Goal: Information Seeking & Learning: Understand process/instructions

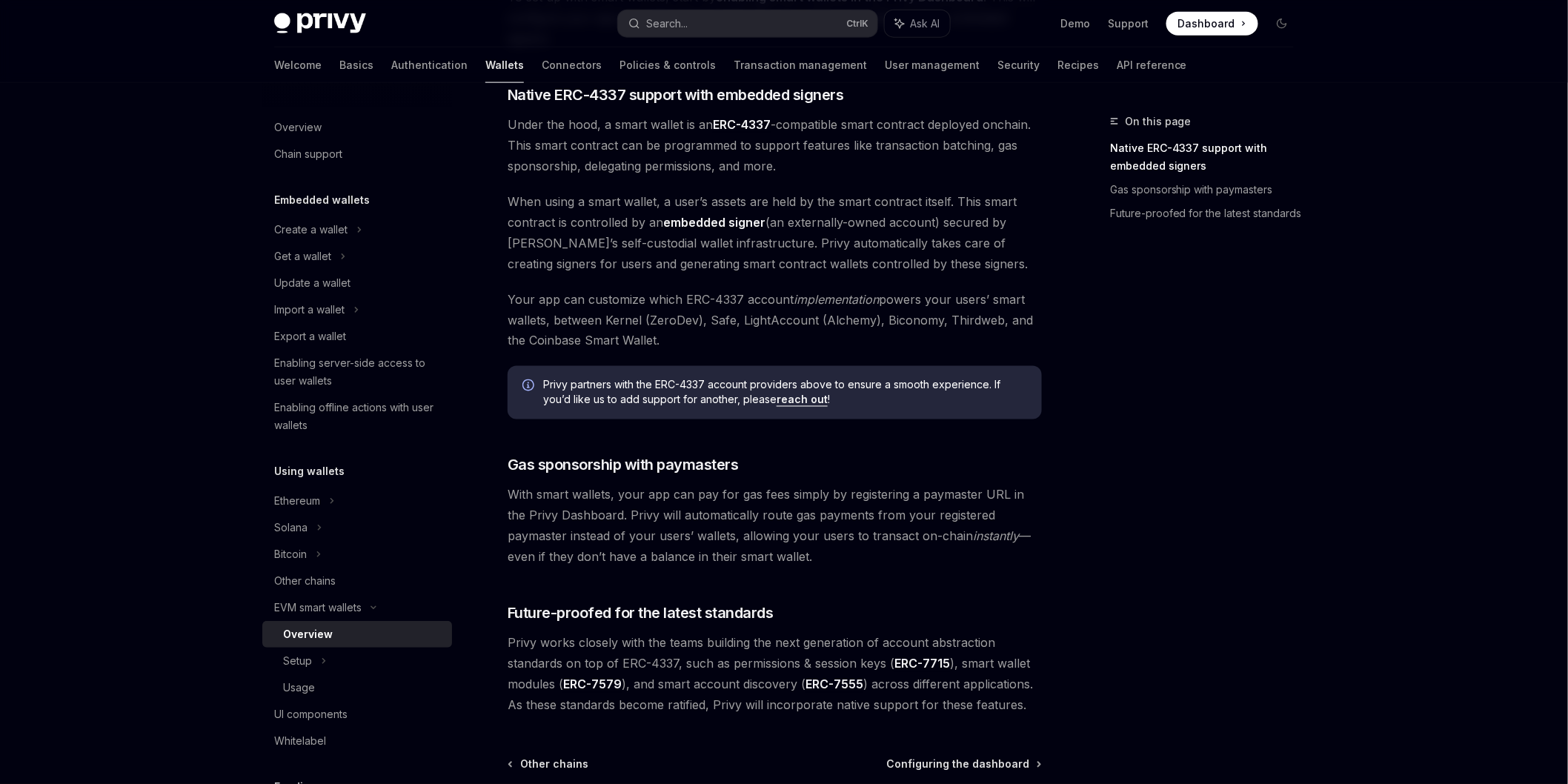
scroll to position [905, 0]
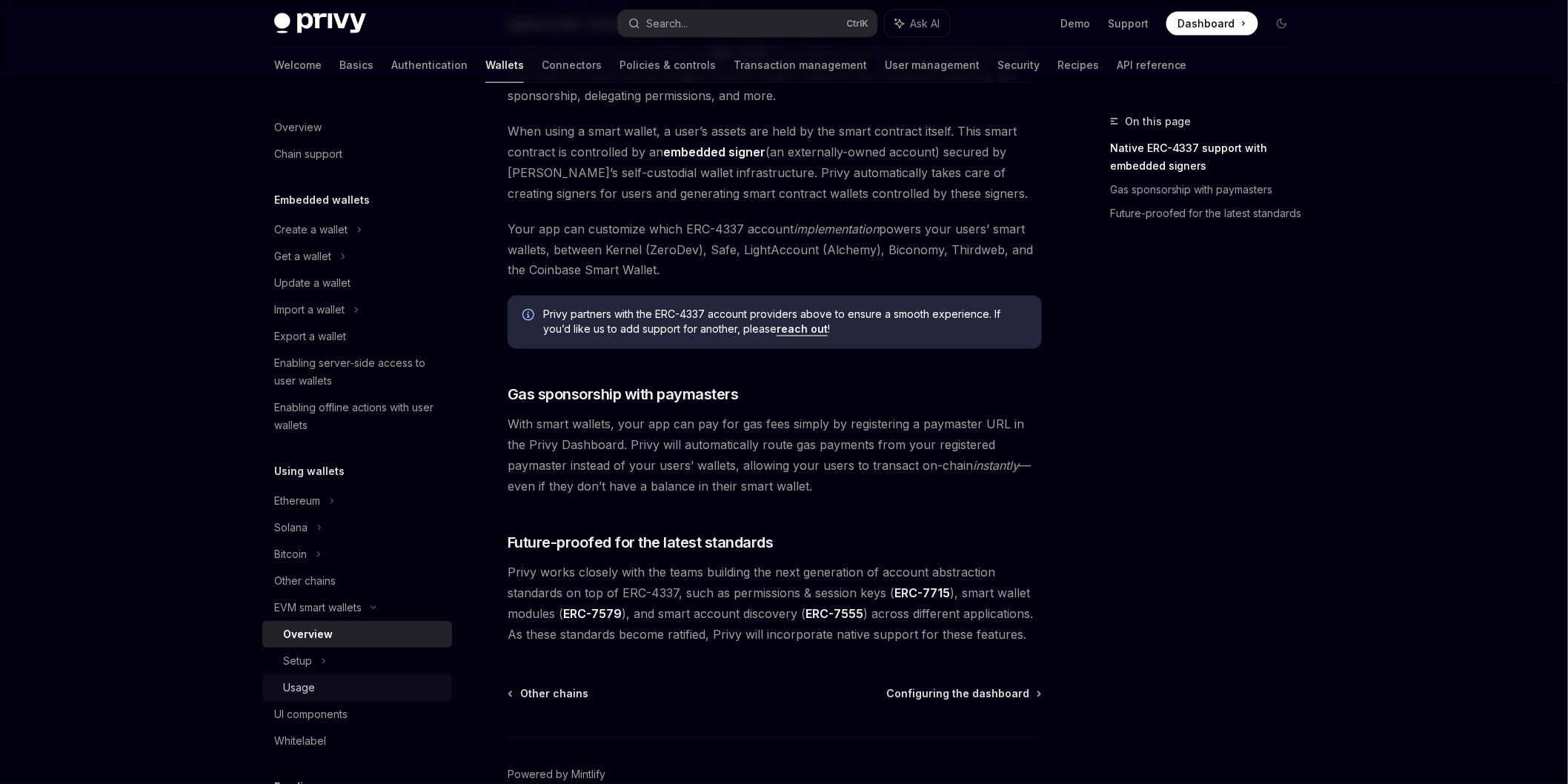
click at [326, 675] on link "Usage" at bounding box center [356, 688] width 189 height 27
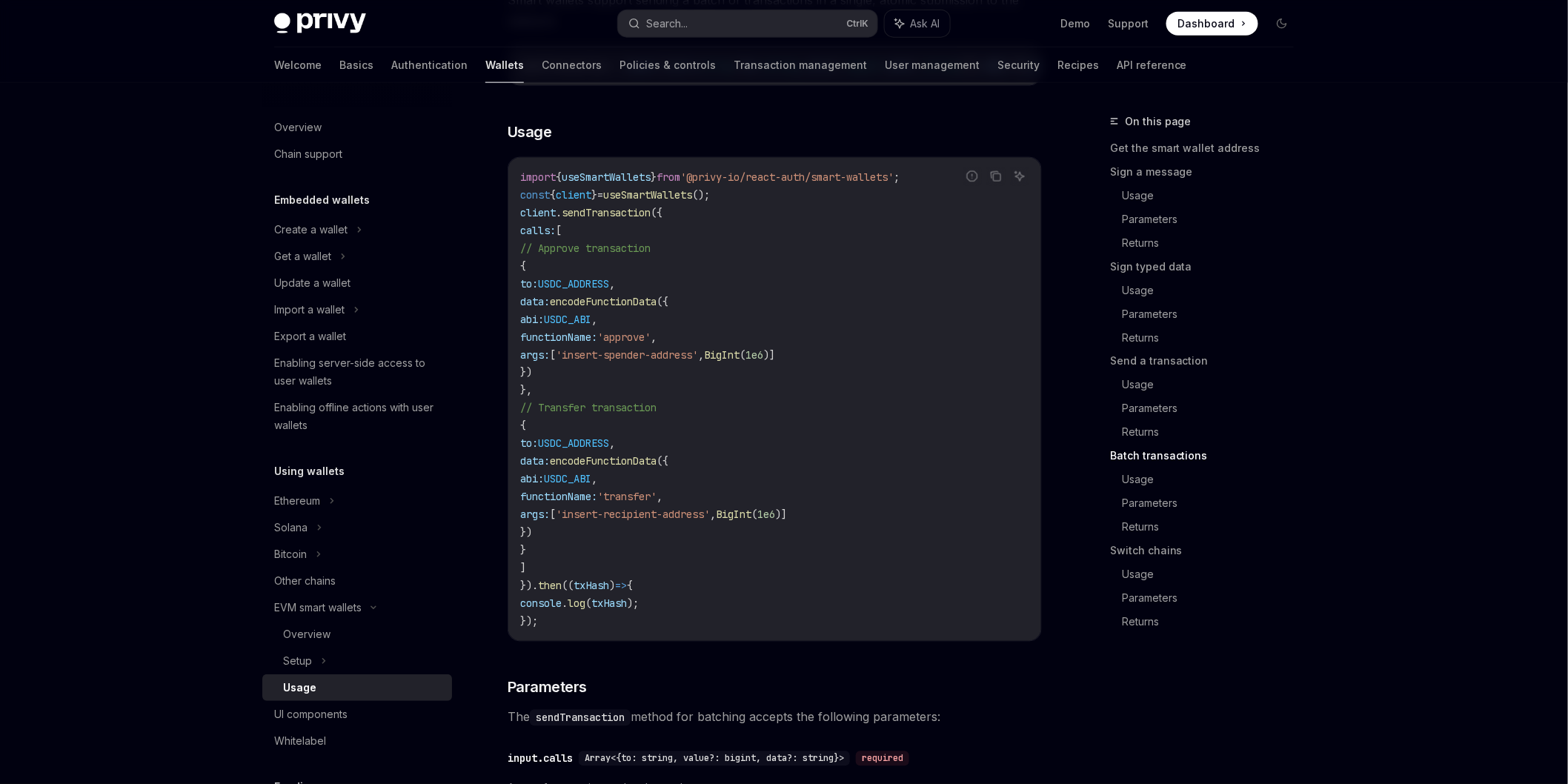
scroll to position [3212, 0]
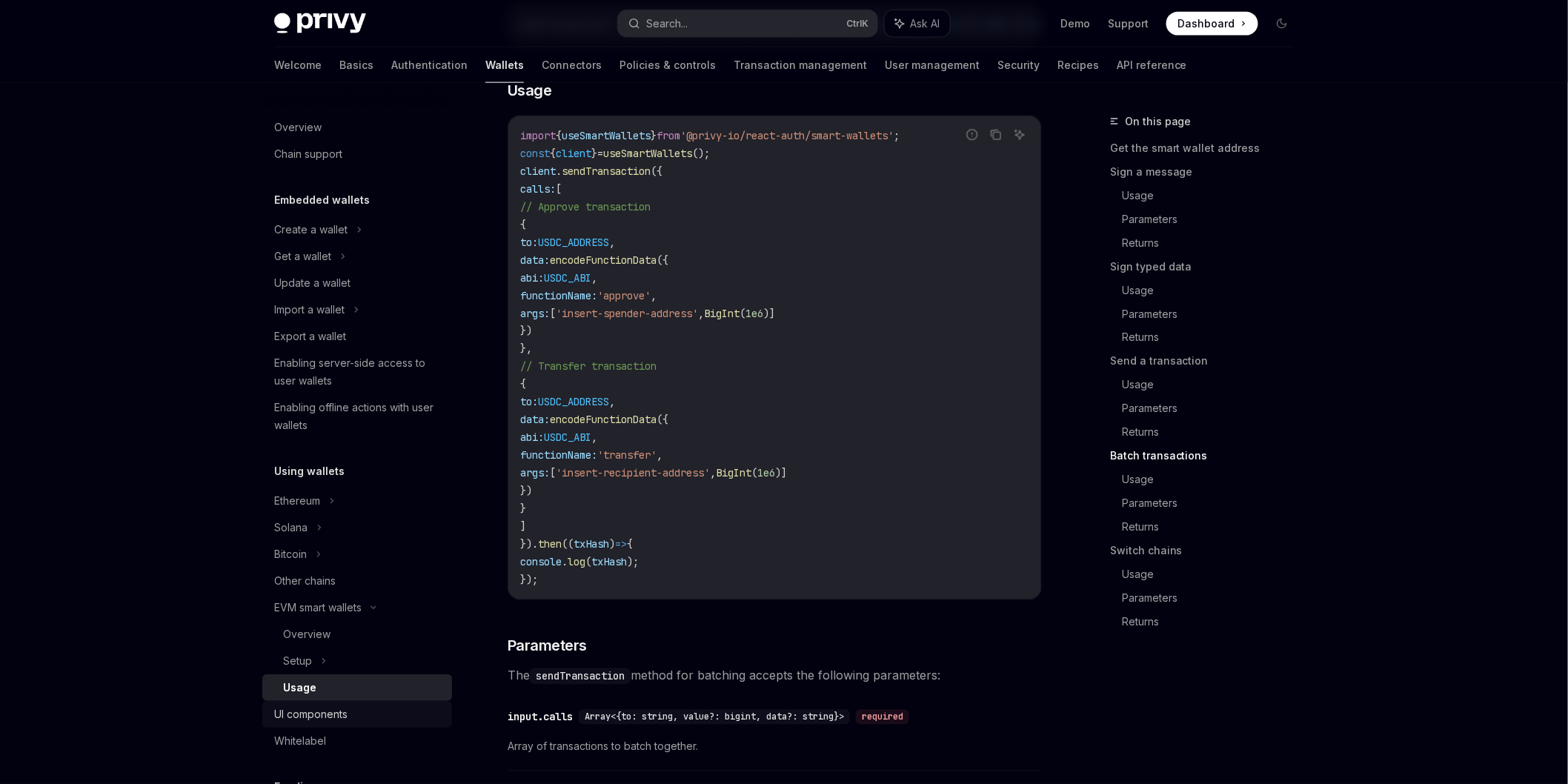
click at [334, 709] on div "UI components" at bounding box center [311, 714] width 73 height 18
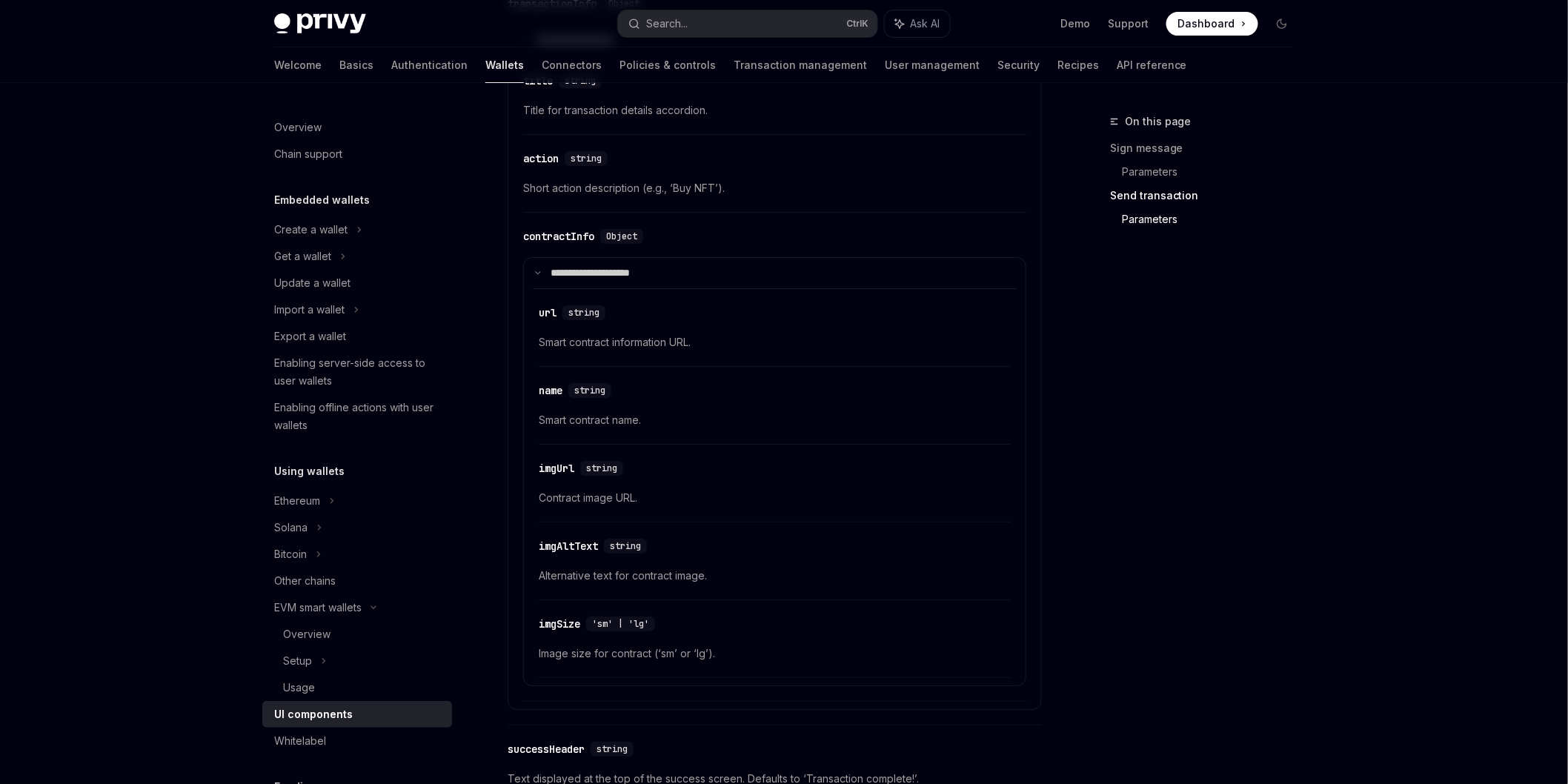
scroll to position [2388, 0]
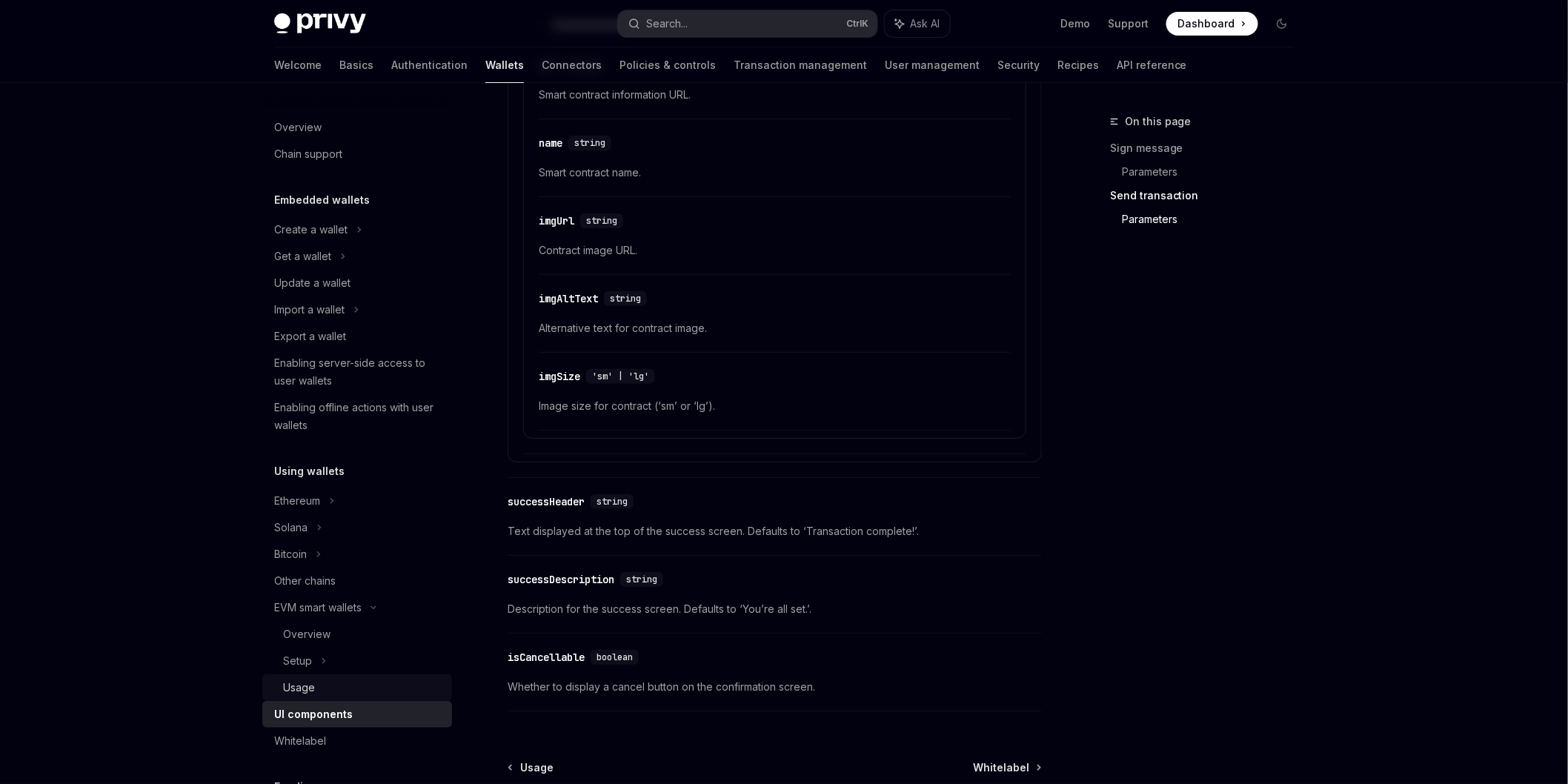
click at [288, 682] on div "Usage" at bounding box center [299, 688] width 32 height 18
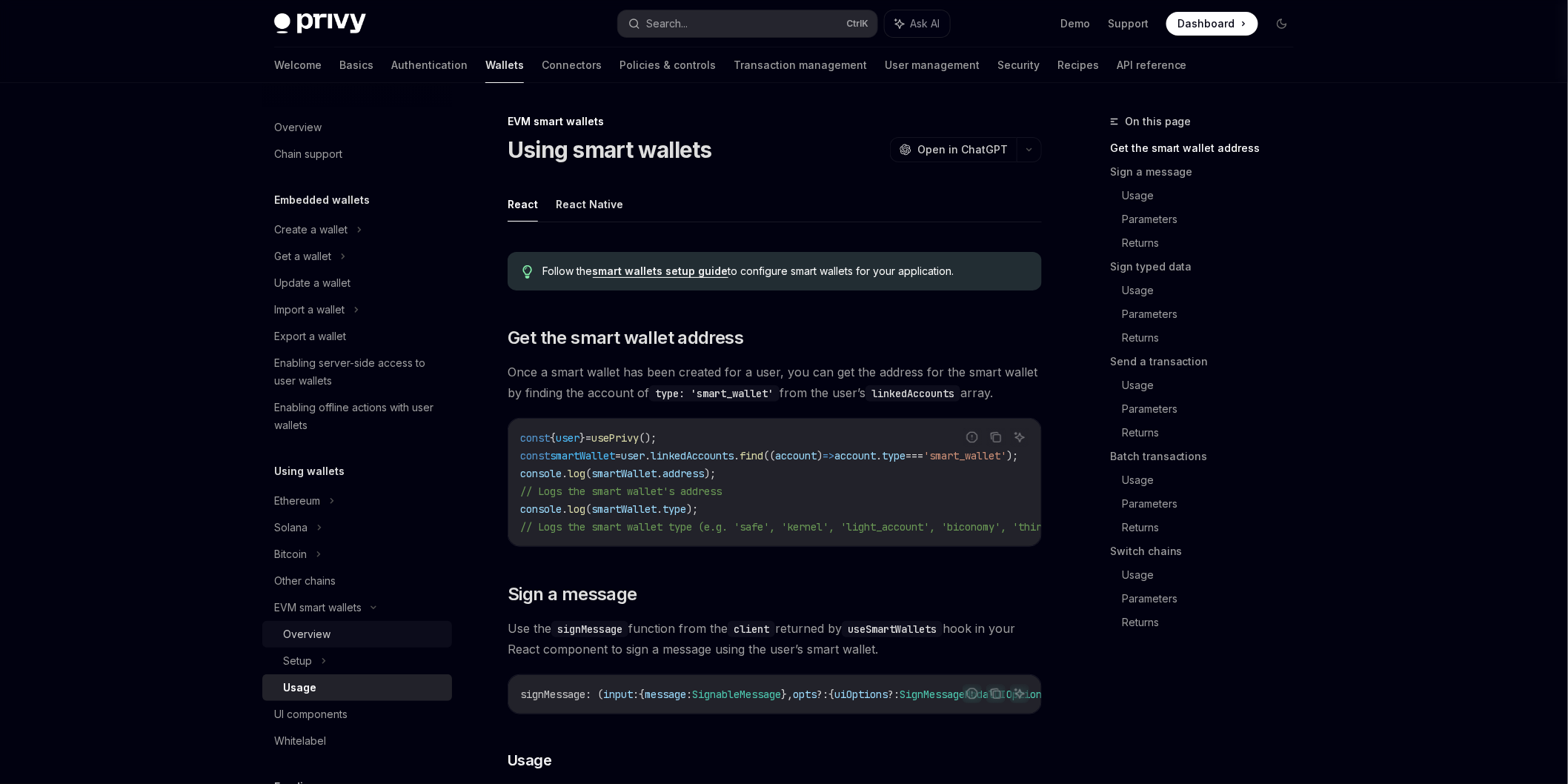
click at [329, 623] on link "Overview" at bounding box center [356, 634] width 189 height 27
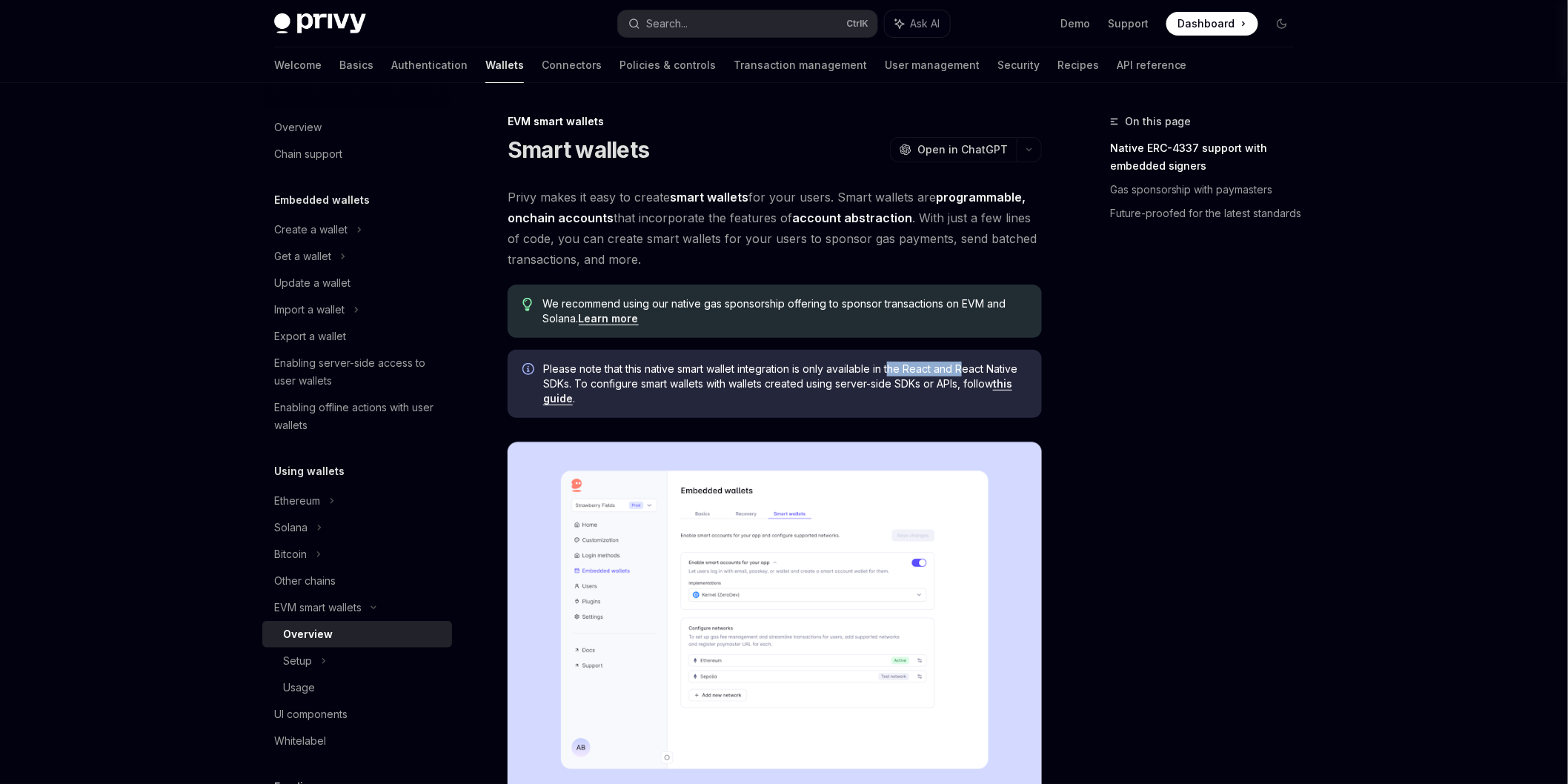
drag, startPoint x: 895, startPoint y: 366, endPoint x: 964, endPoint y: 366, distance: 69.0
click at [964, 366] on span "Please note that this native smart wallet integration is only available in the …" at bounding box center [785, 383] width 484 height 44
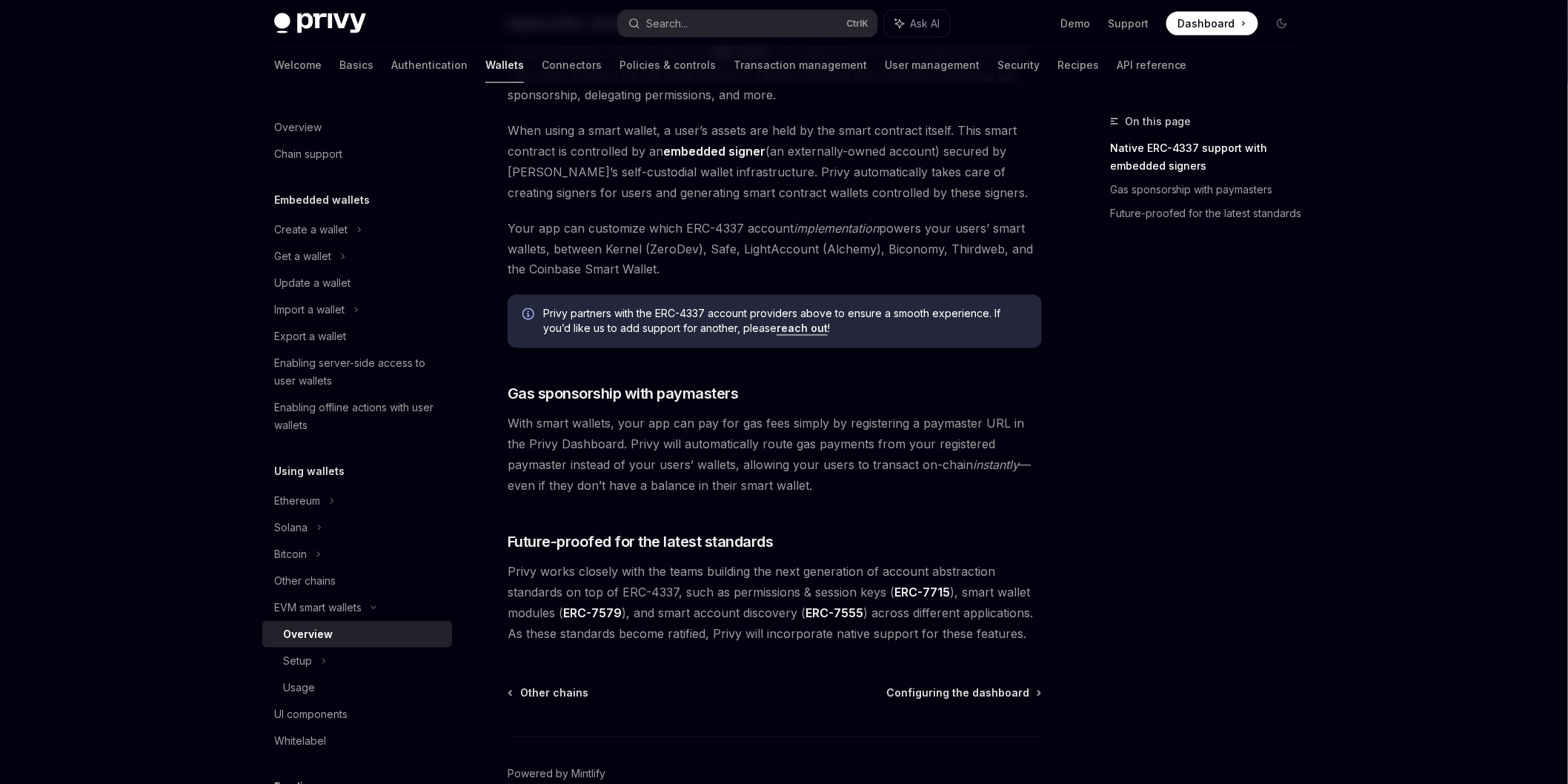
scroll to position [986, 0]
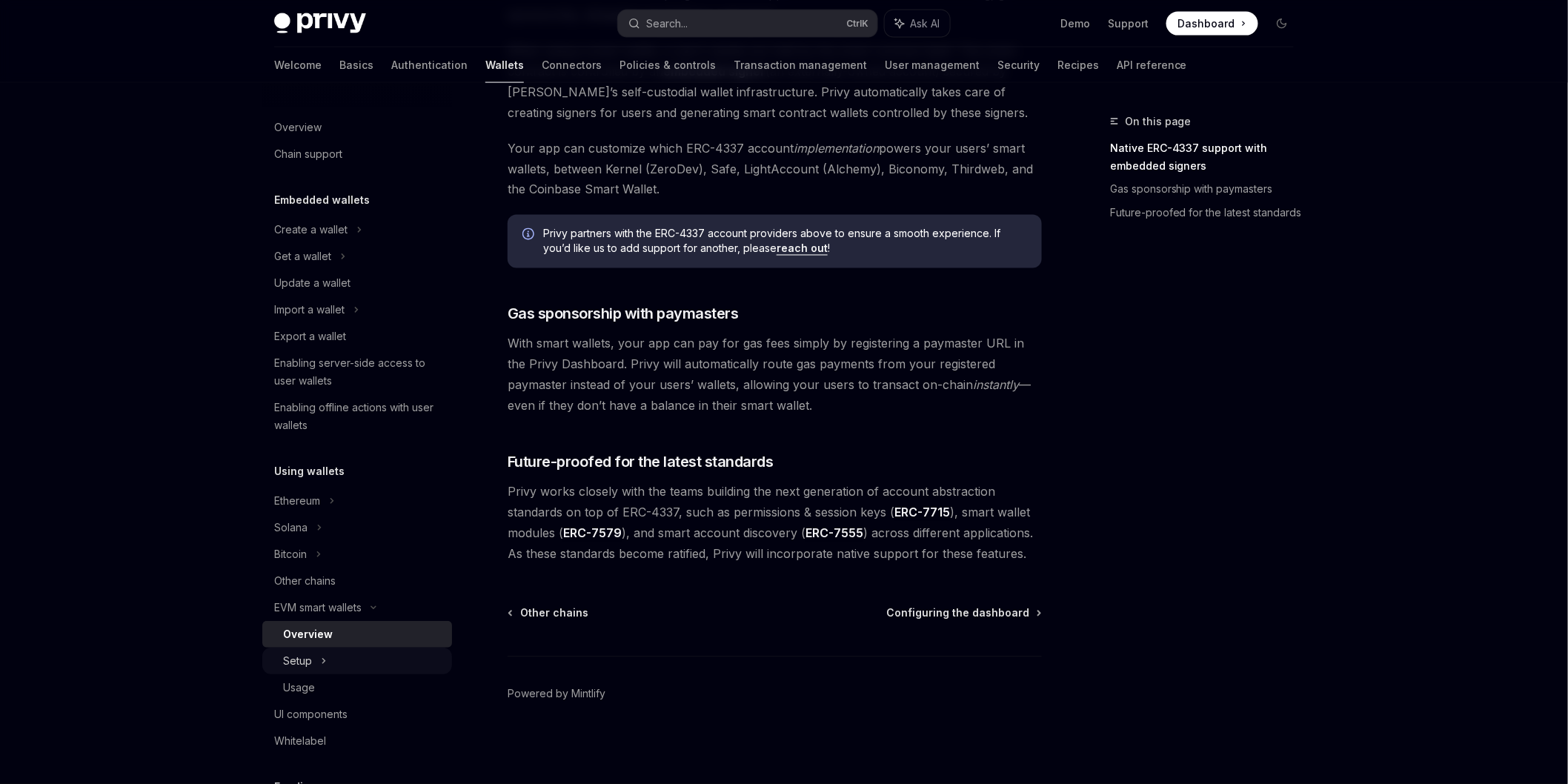
click at [321, 654] on icon at bounding box center [324, 661] width 6 height 18
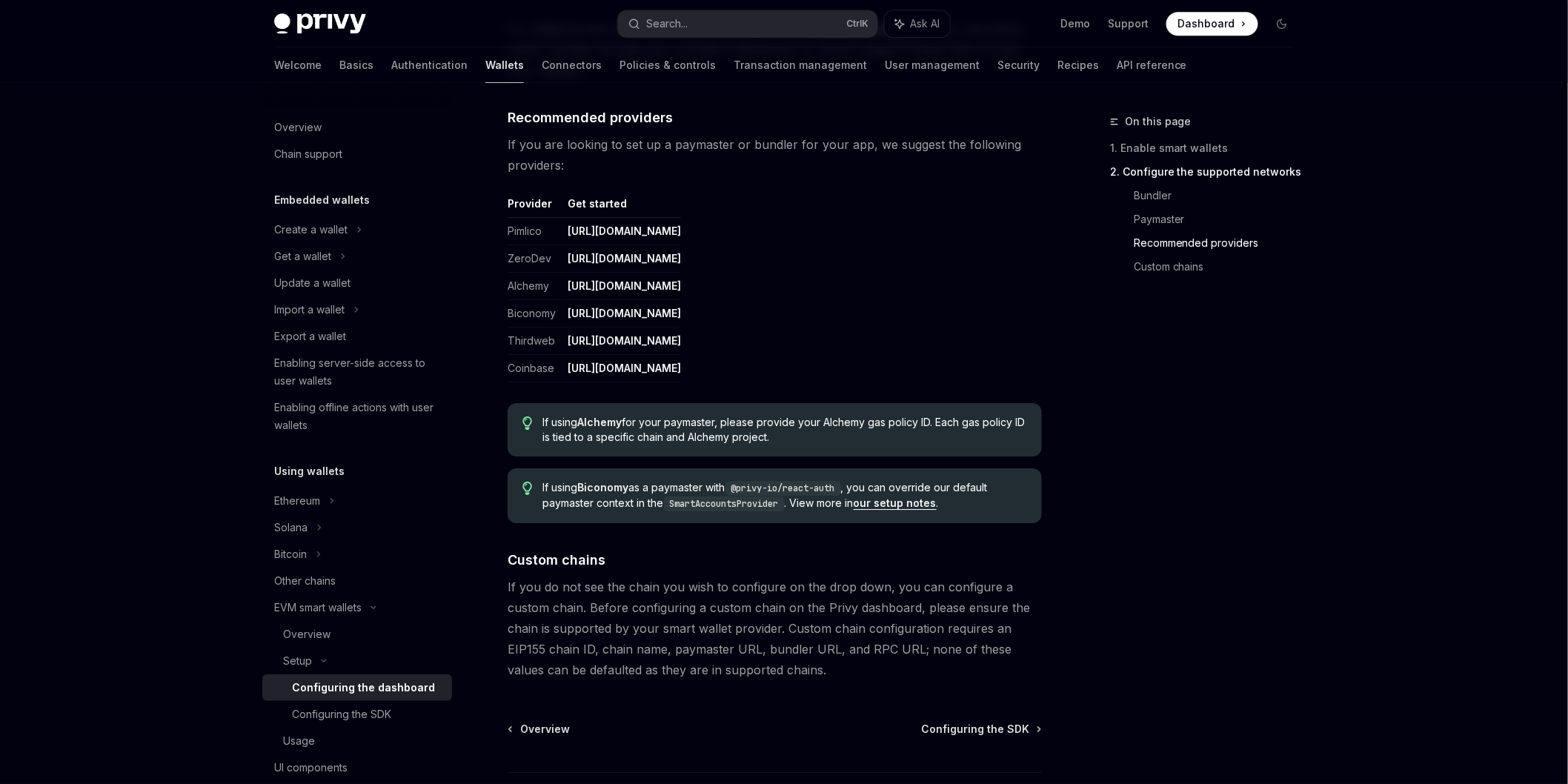
scroll to position [1811, 0]
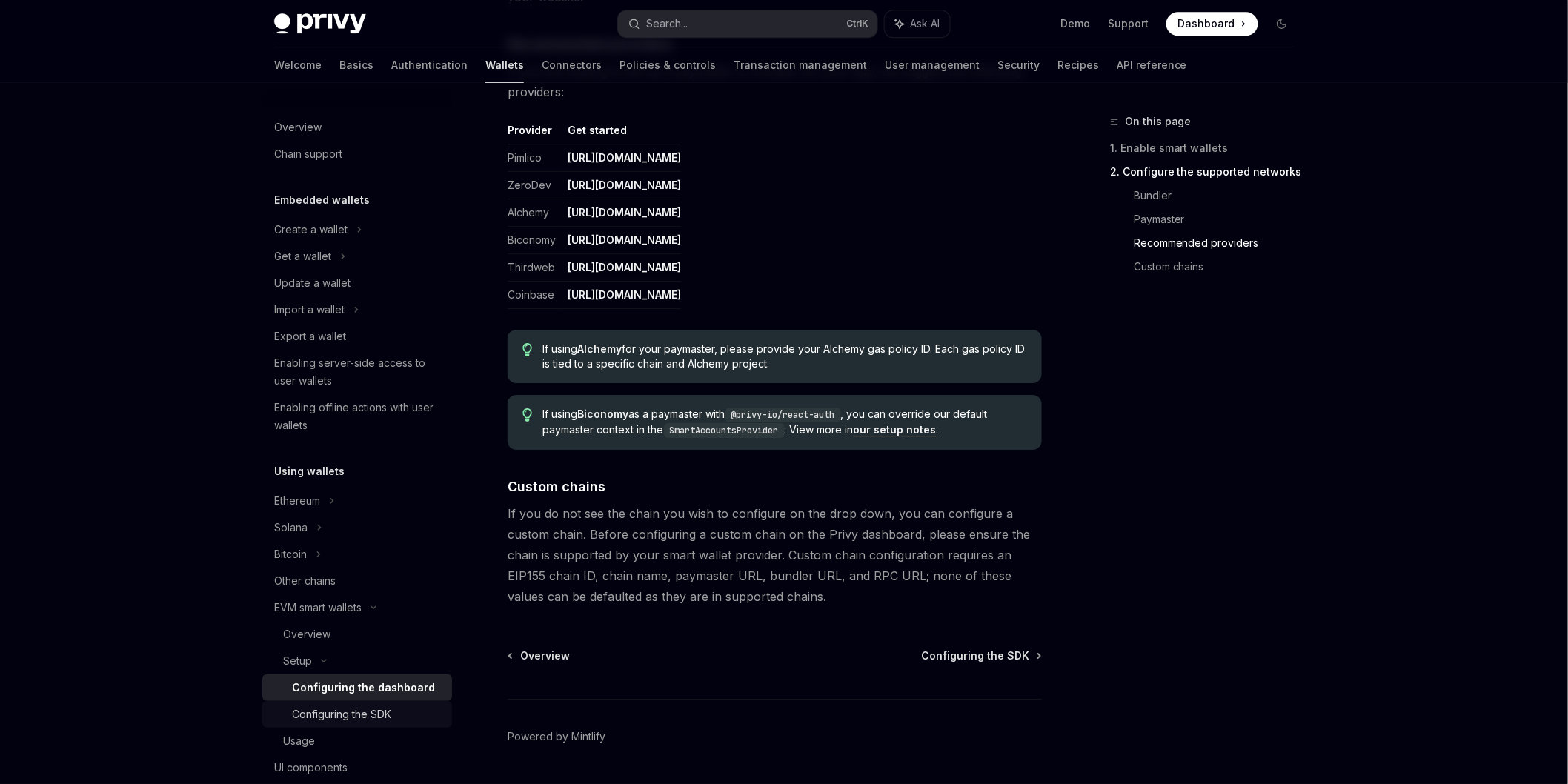
click at [371, 701] on link "Configuring the SDK" at bounding box center [356, 714] width 189 height 27
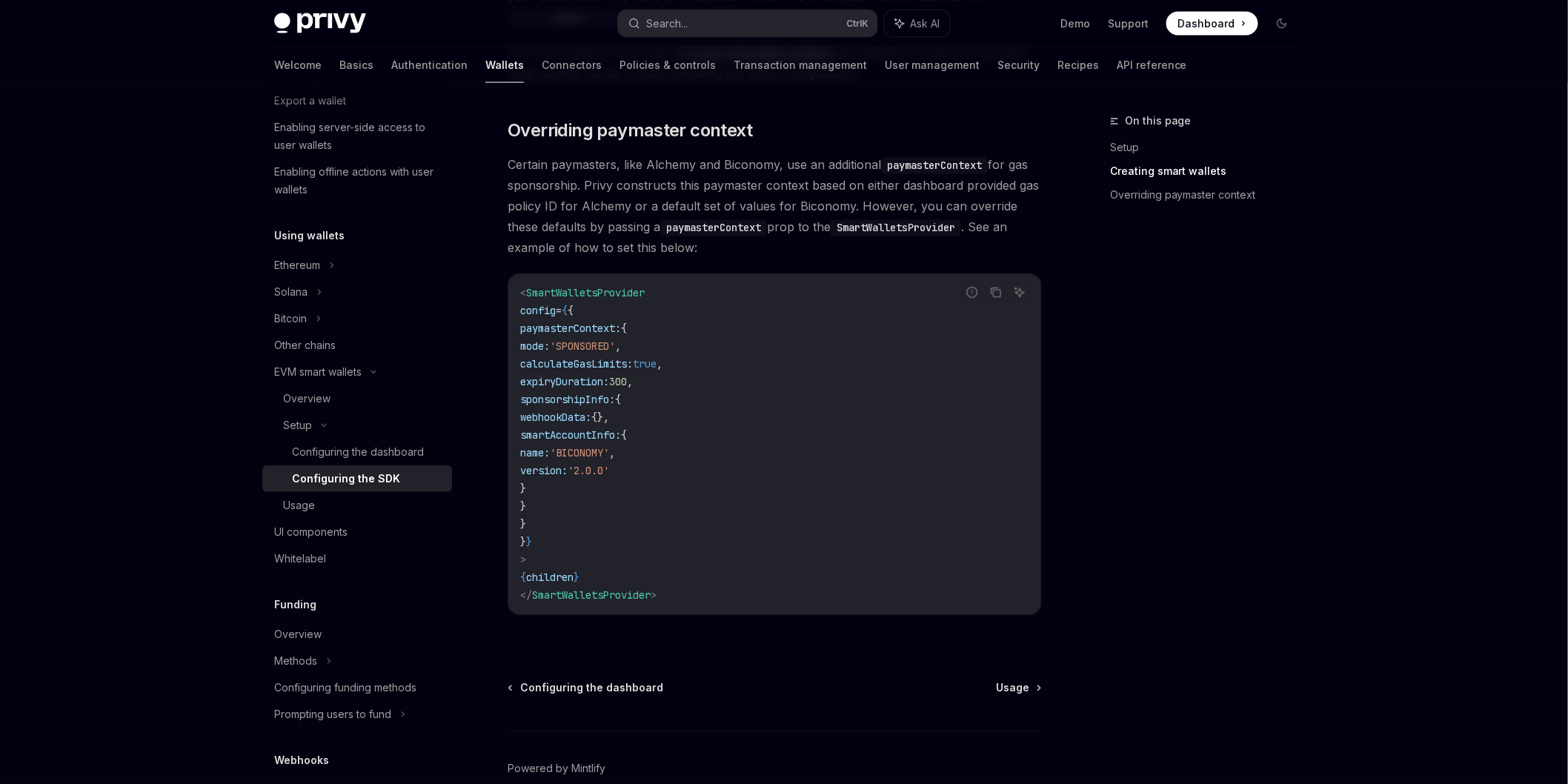
scroll to position [247, 0]
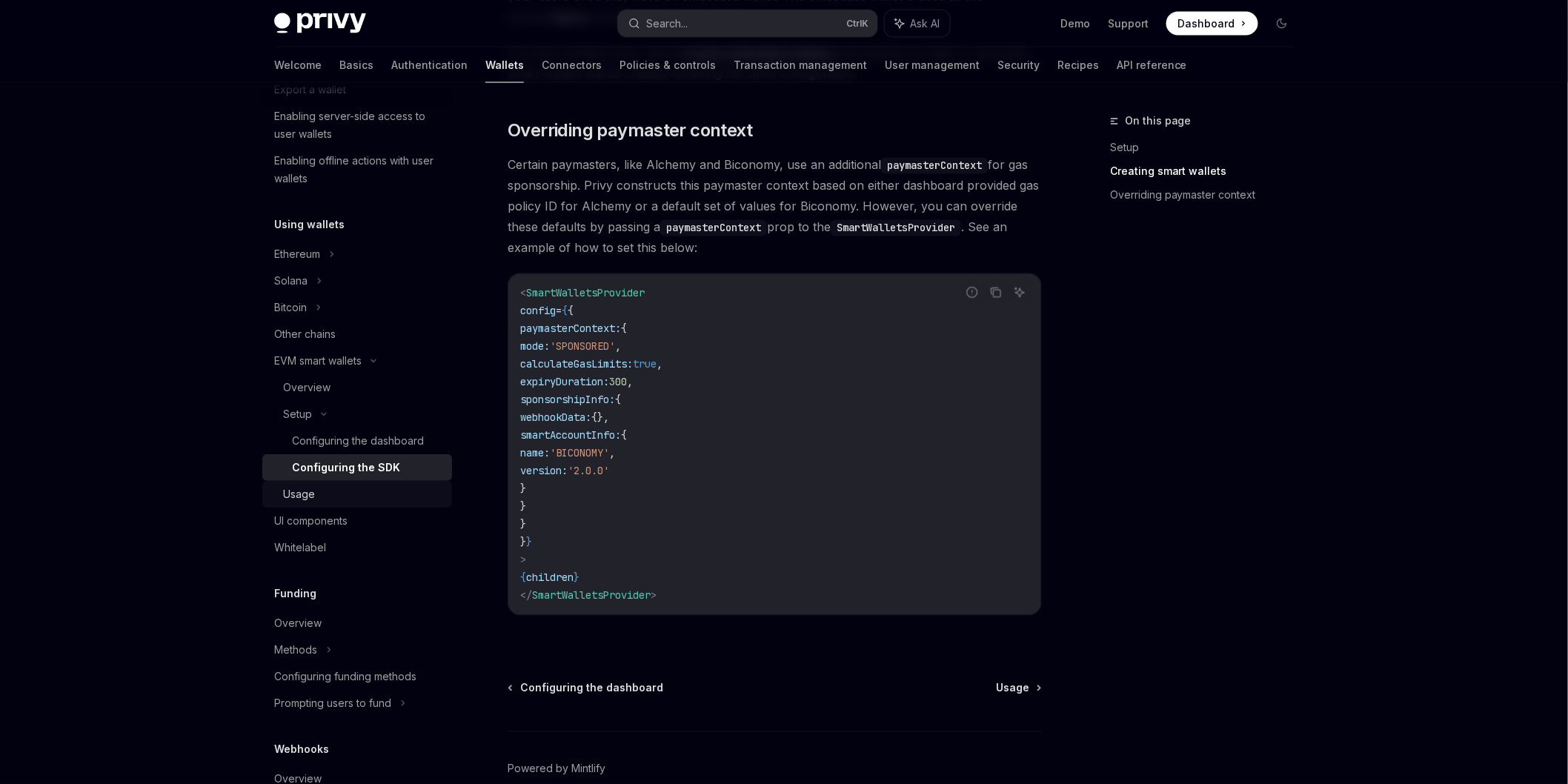
click at [406, 486] on div "Usage" at bounding box center [363, 494] width 160 height 18
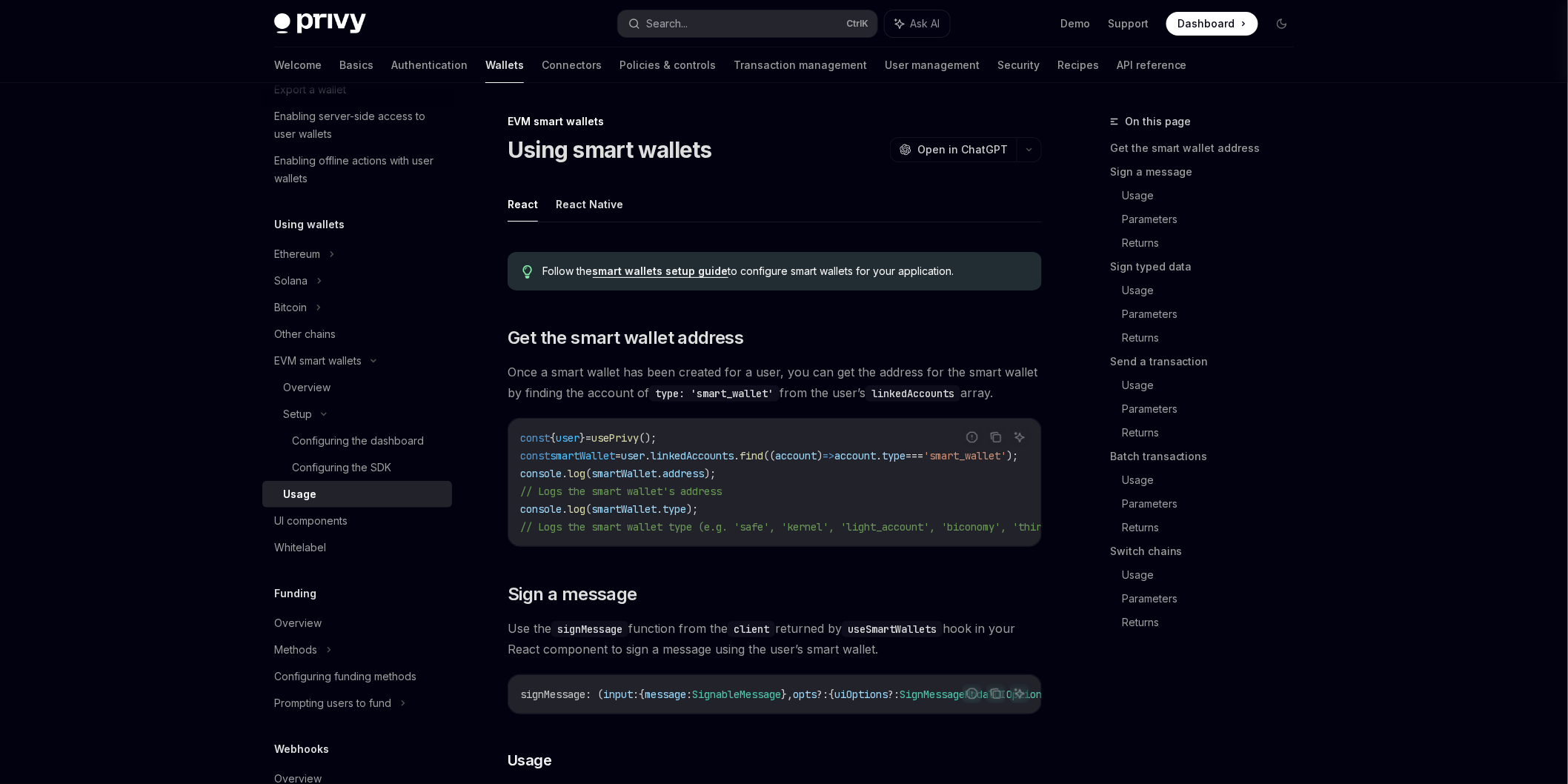
type textarea "*"
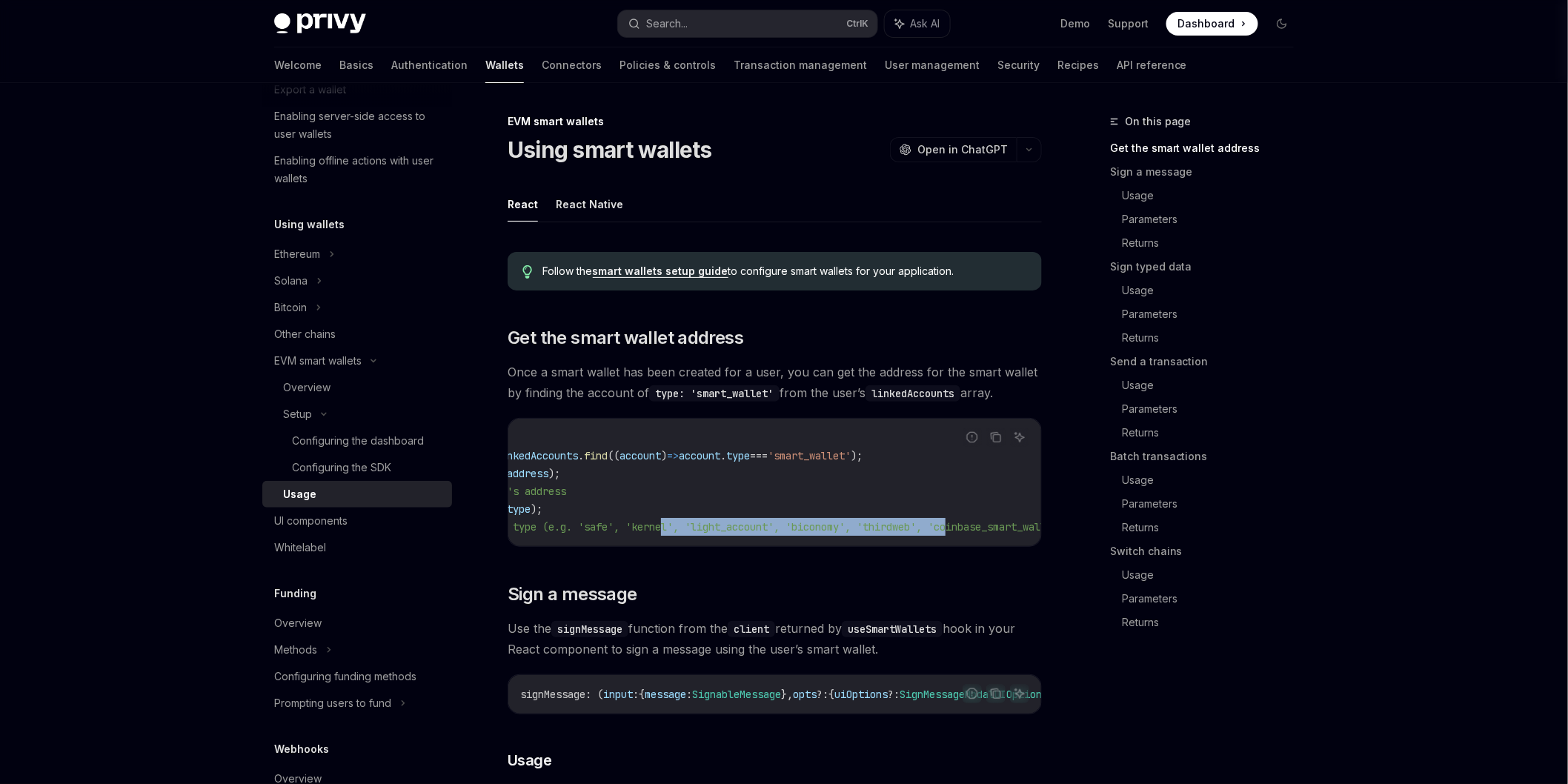
click at [1042, 525] on div "Report incorrect code Copy Ask AI const { user } = usePrivy (); const smartWall…" at bounding box center [775, 482] width 535 height 129
drag, startPoint x: 1042, startPoint y: 525, endPoint x: 690, endPoint y: 542, distance: 352.4
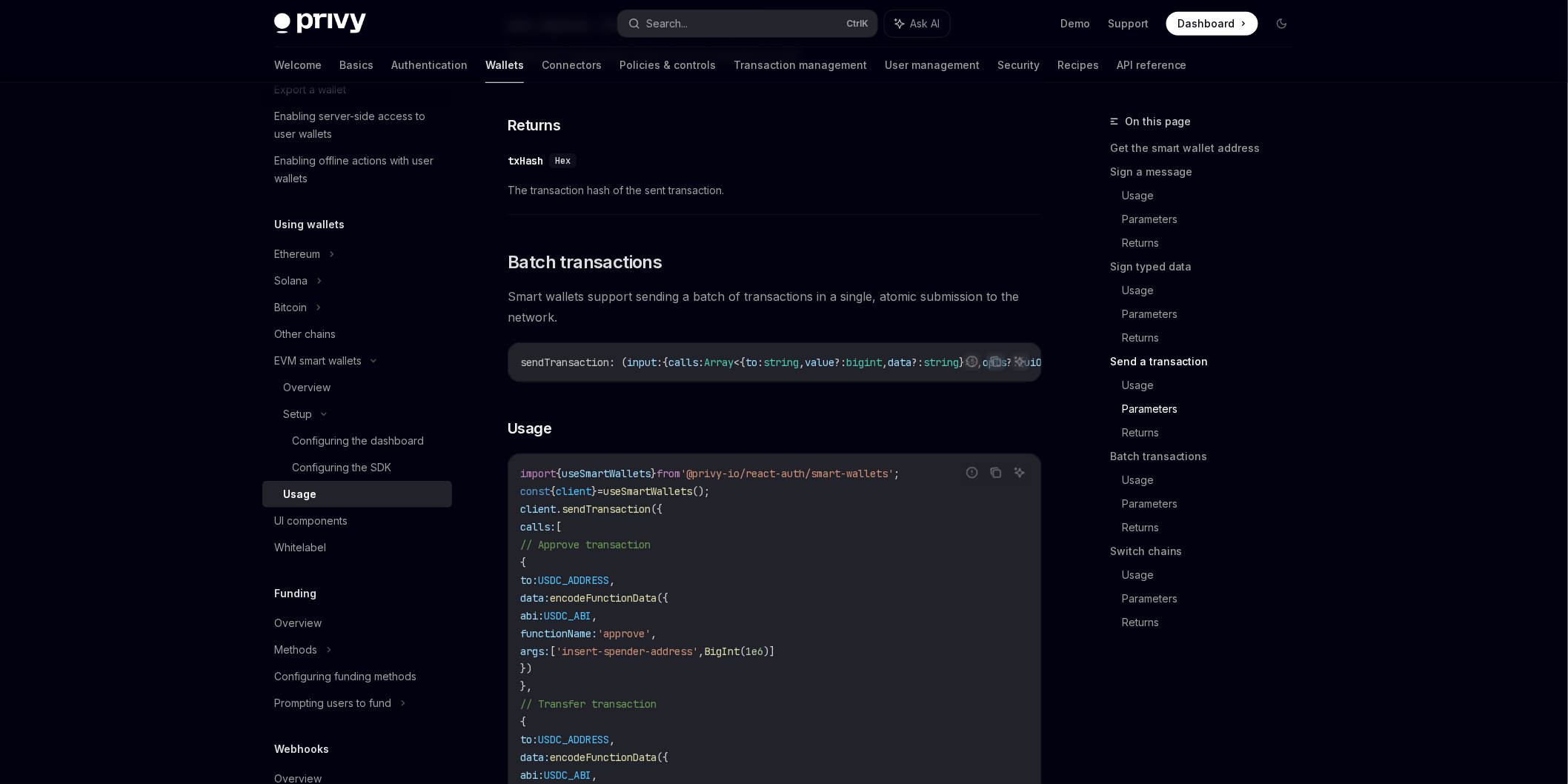
scroll to position [2975, 0]
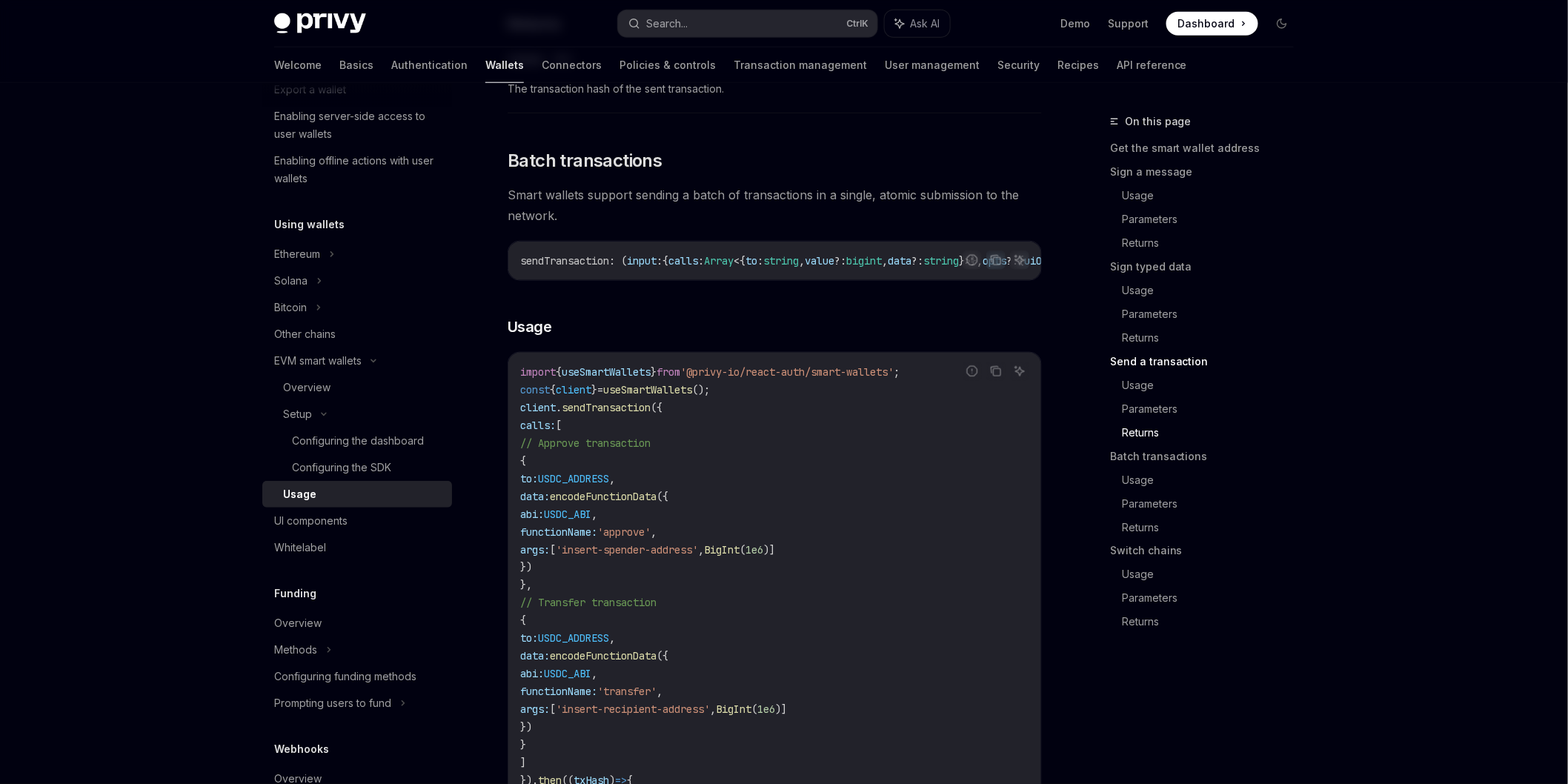
click at [625, 414] on span "sendTransaction" at bounding box center [606, 407] width 89 height 13
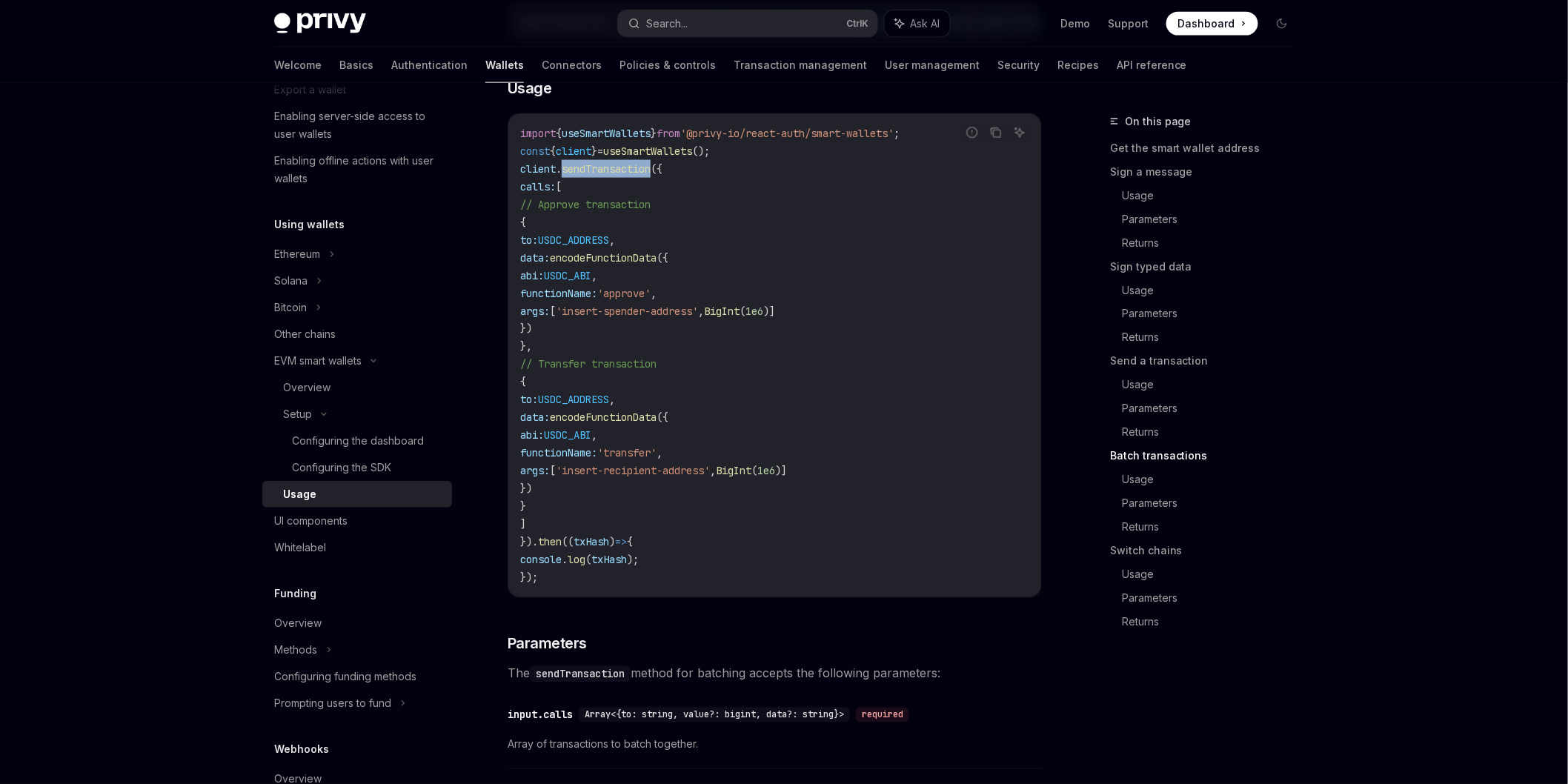
scroll to position [3221, 0]
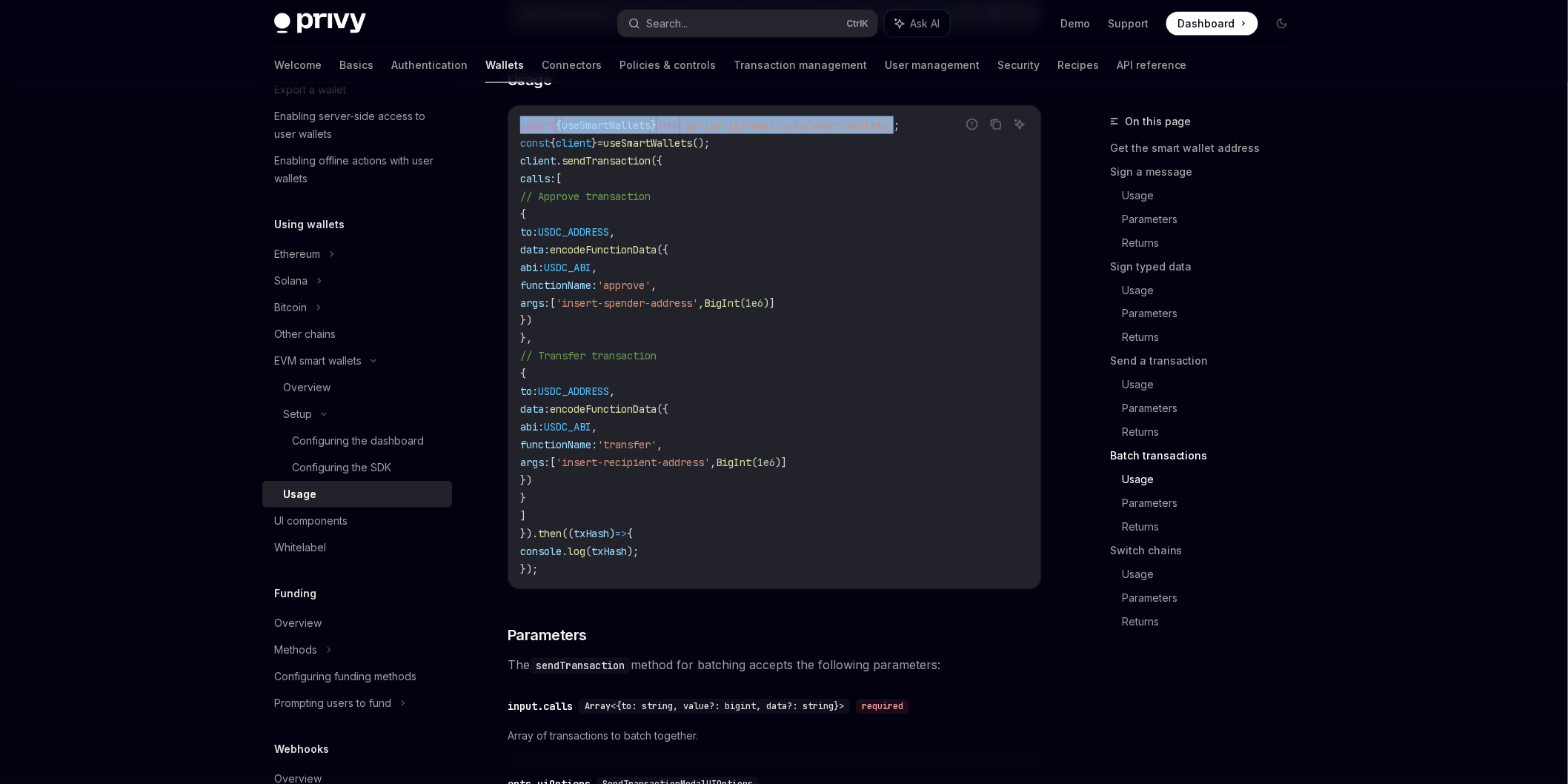
drag, startPoint x: 923, startPoint y: 171, endPoint x: 499, endPoint y: 145, distance: 424.8
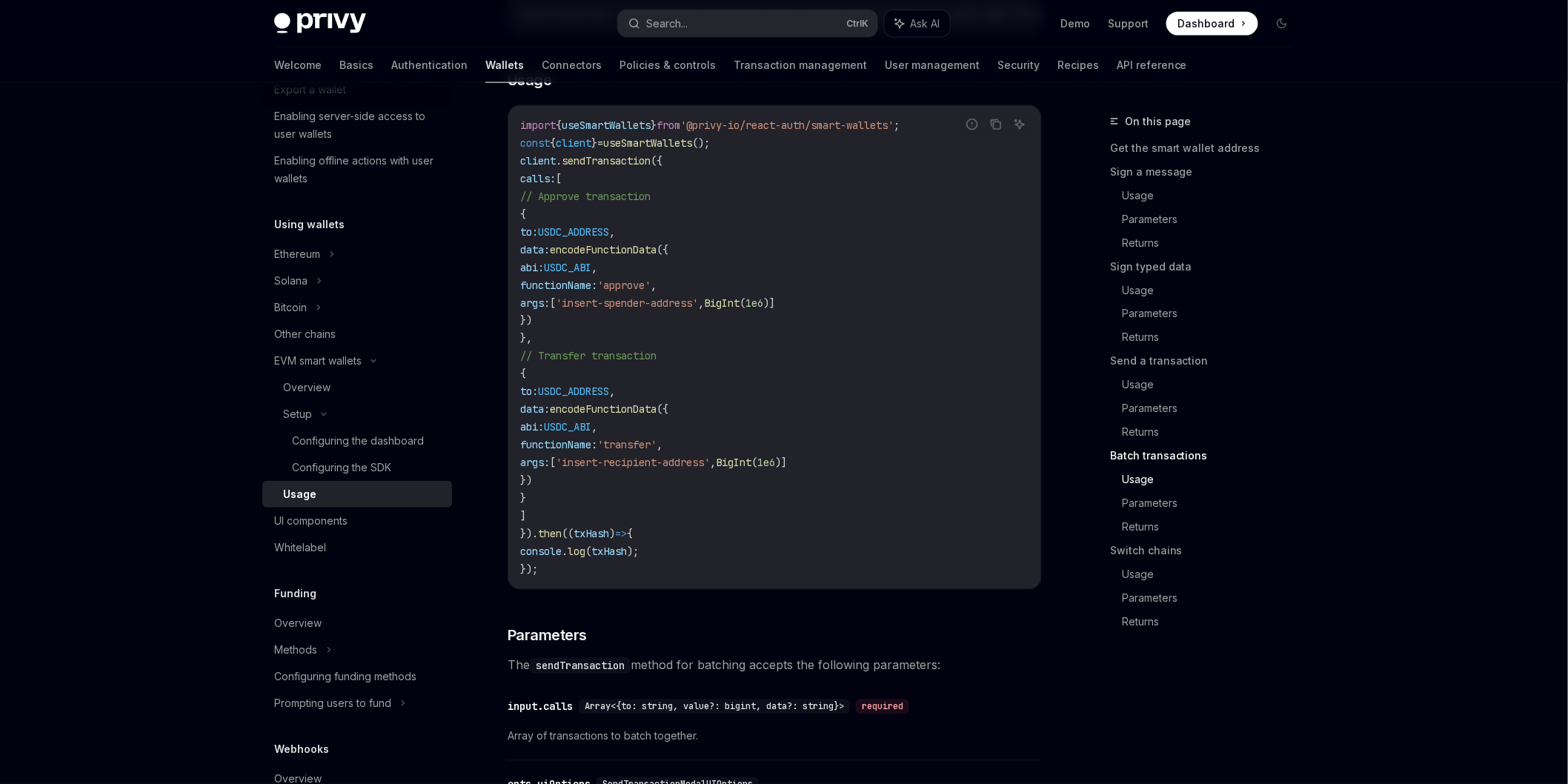
click at [794, 189] on code "import { useSmartWallets } from '@privy-io/react-auth/smart-wallets' ; const { …" at bounding box center [775, 347] width 509 height 463
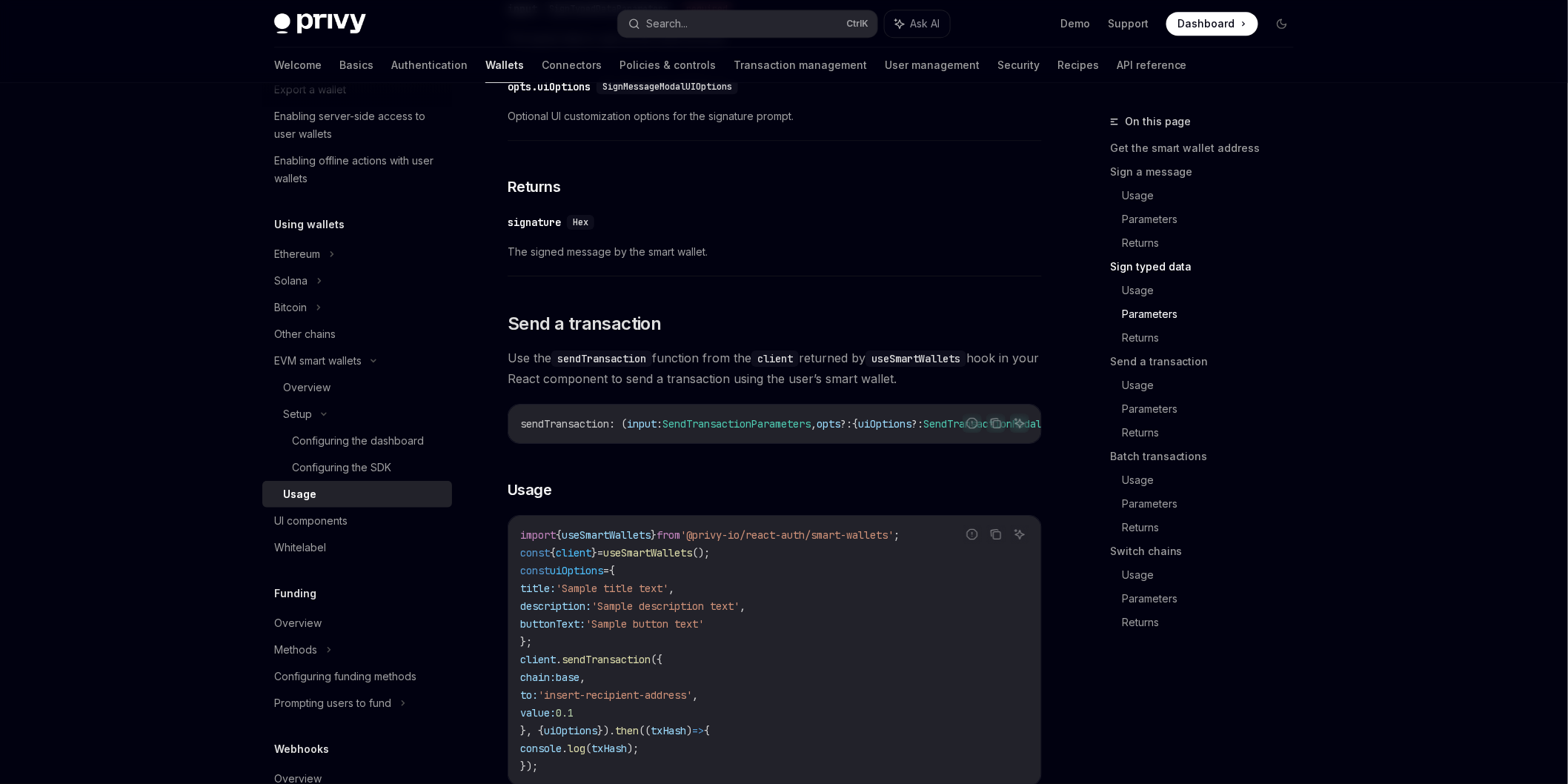
scroll to position [1739, 0]
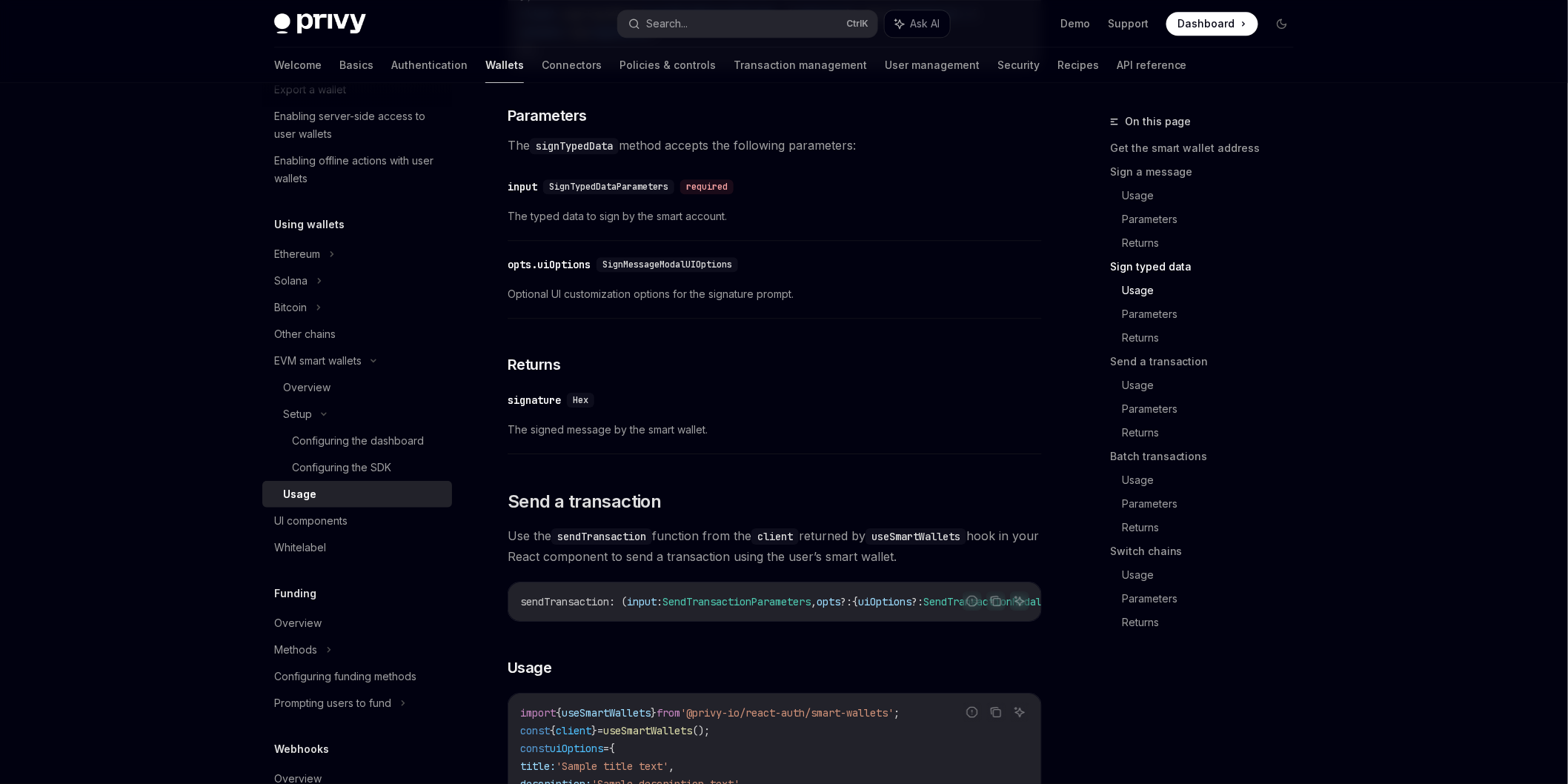
drag, startPoint x: 938, startPoint y: 595, endPoint x: 497, endPoint y: 586, distance: 441.1
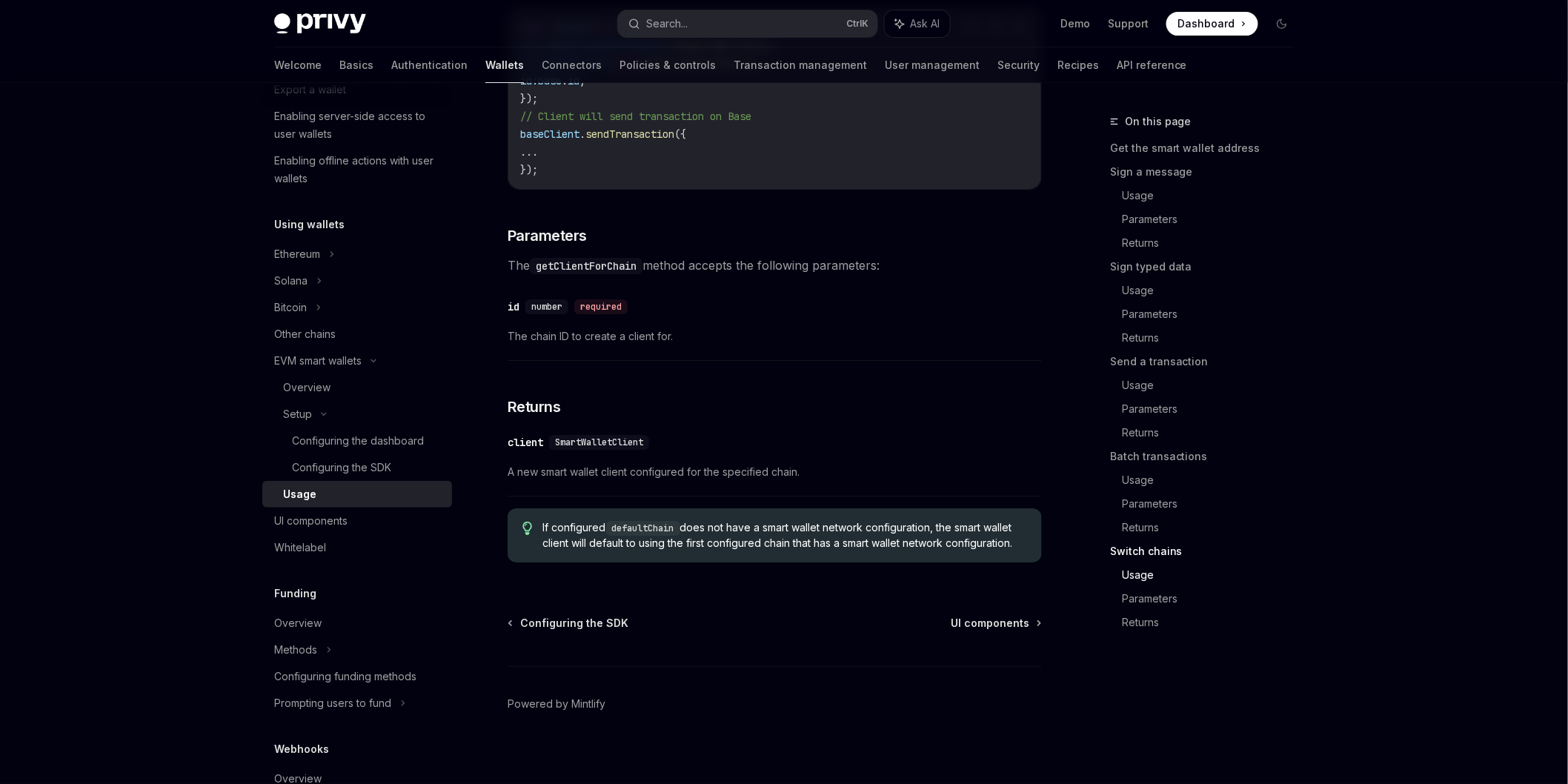
scroll to position [4457, 0]
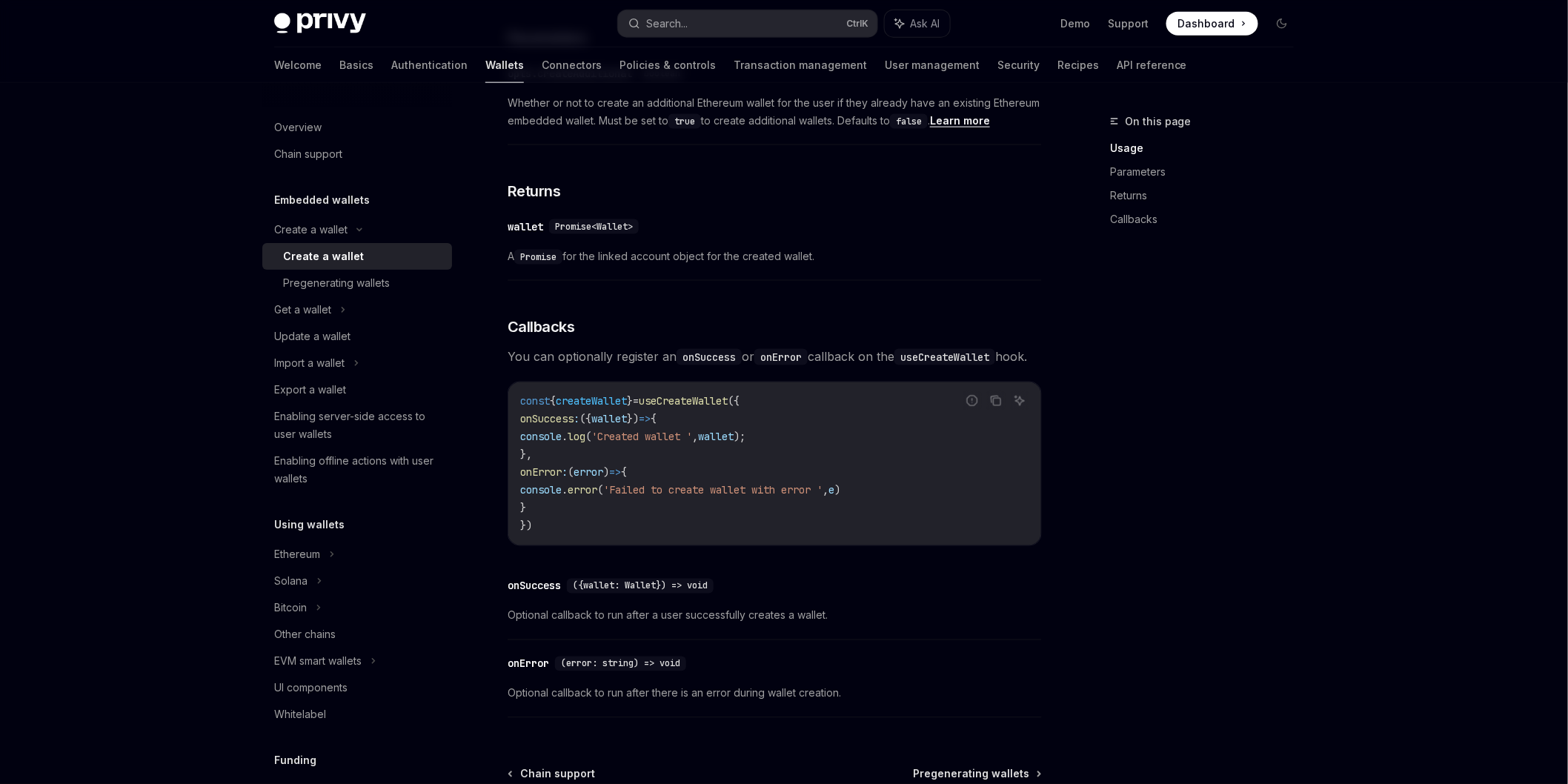
scroll to position [905, 0]
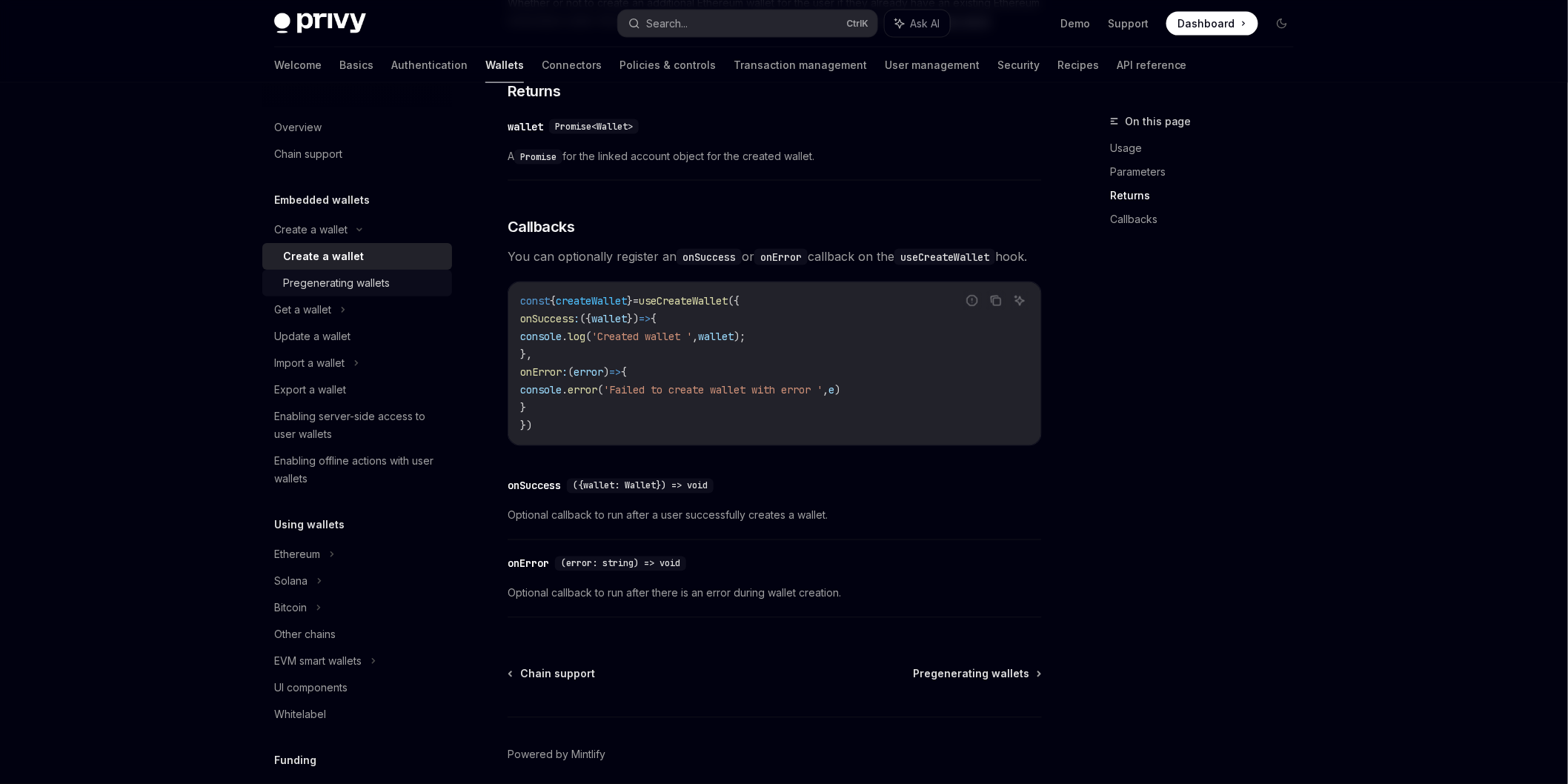
click at [353, 274] on div "Pregenerating wallets" at bounding box center [336, 283] width 107 height 18
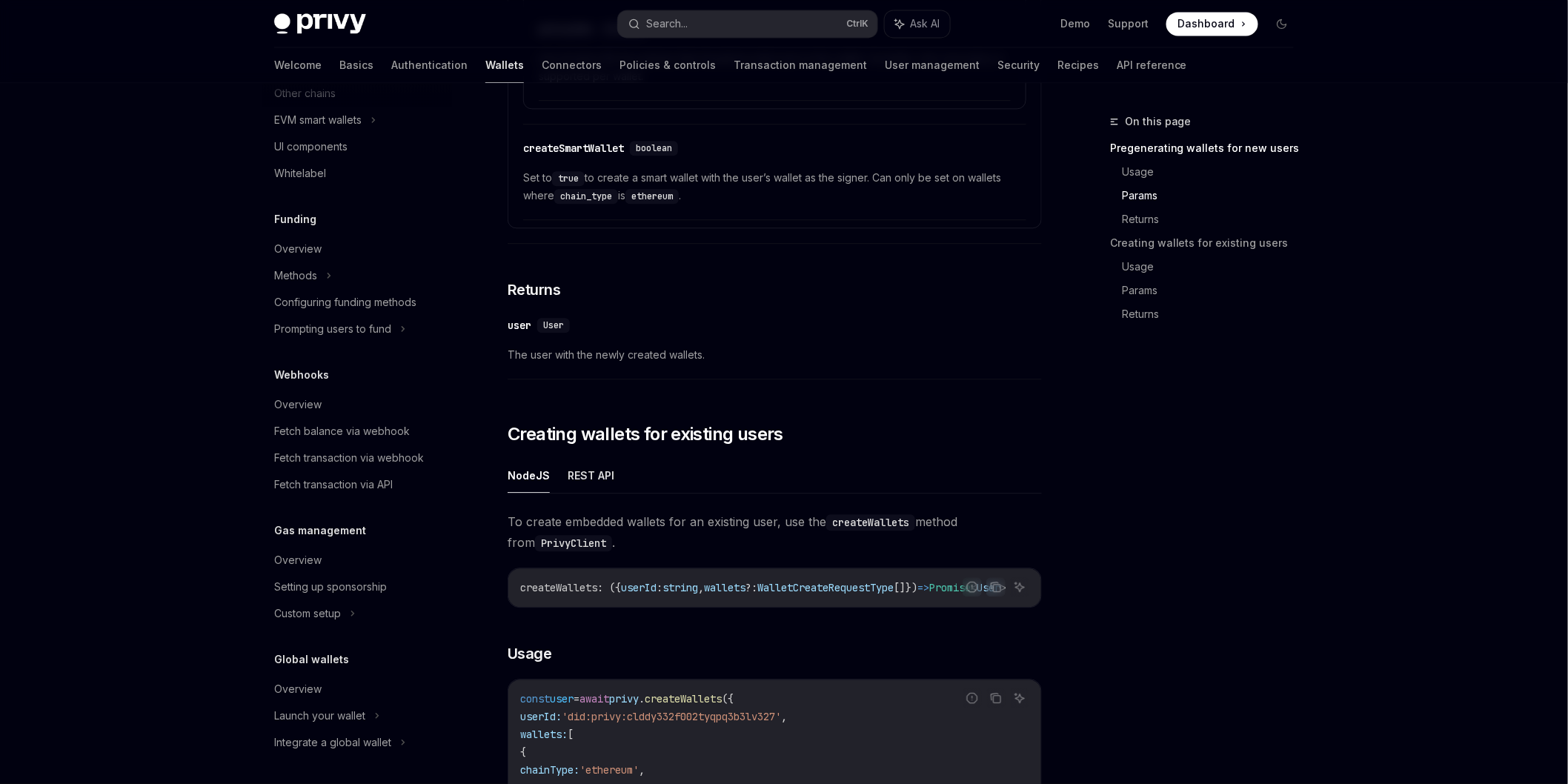
scroll to position [1400, 0]
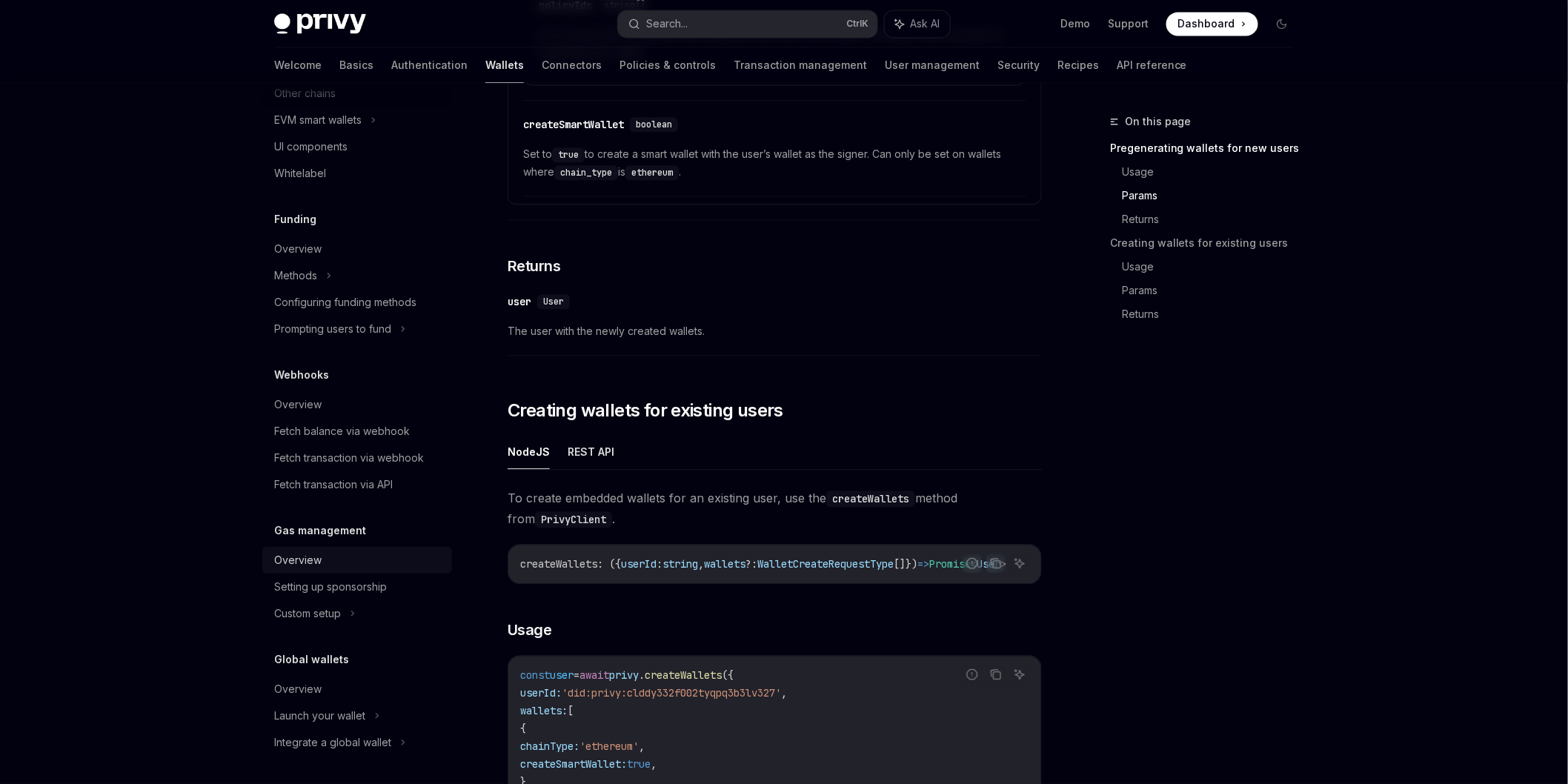
click at [308, 569] on link "Overview" at bounding box center [356, 560] width 189 height 27
type textarea "*"
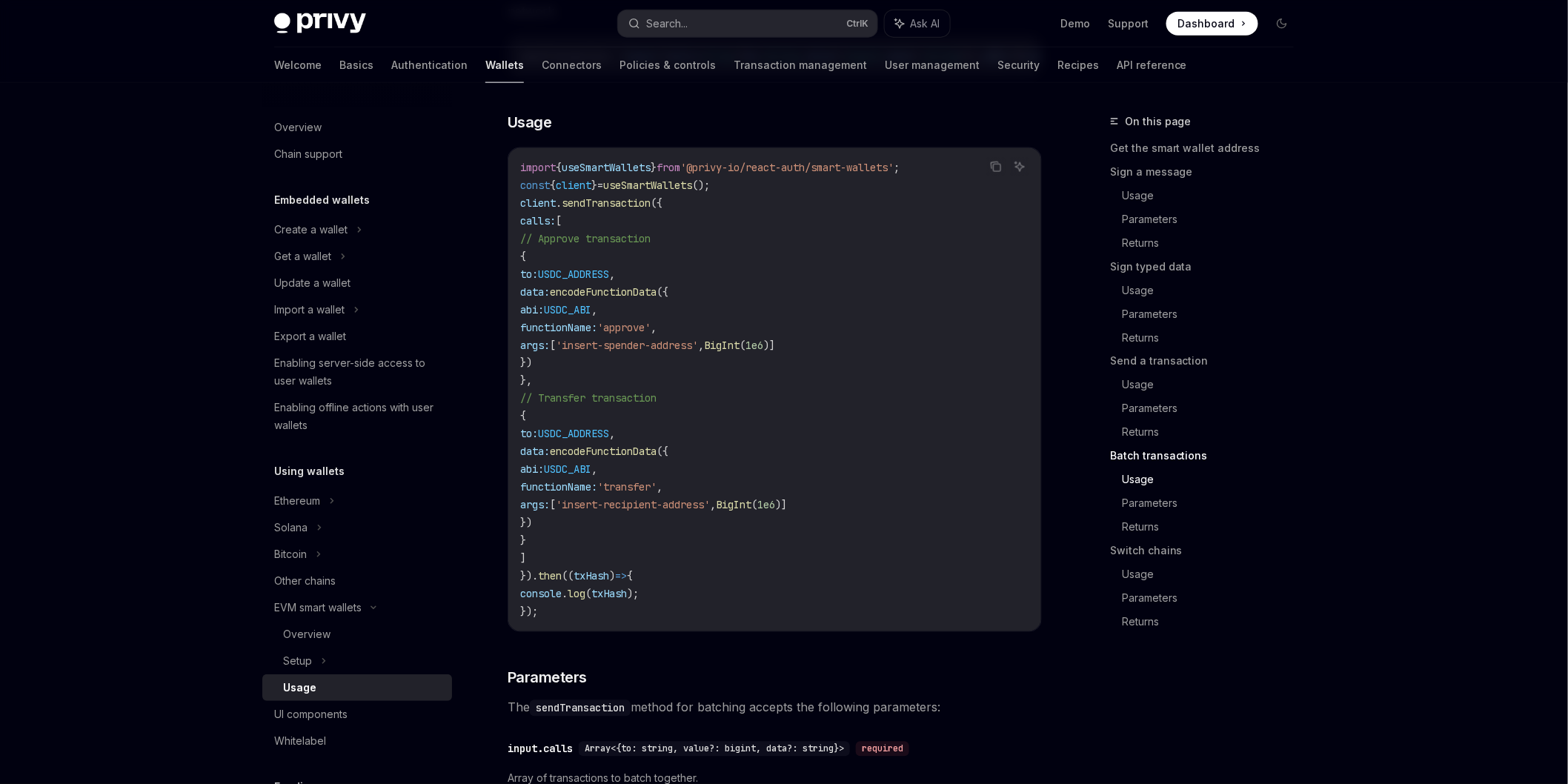
scroll to position [4457, 0]
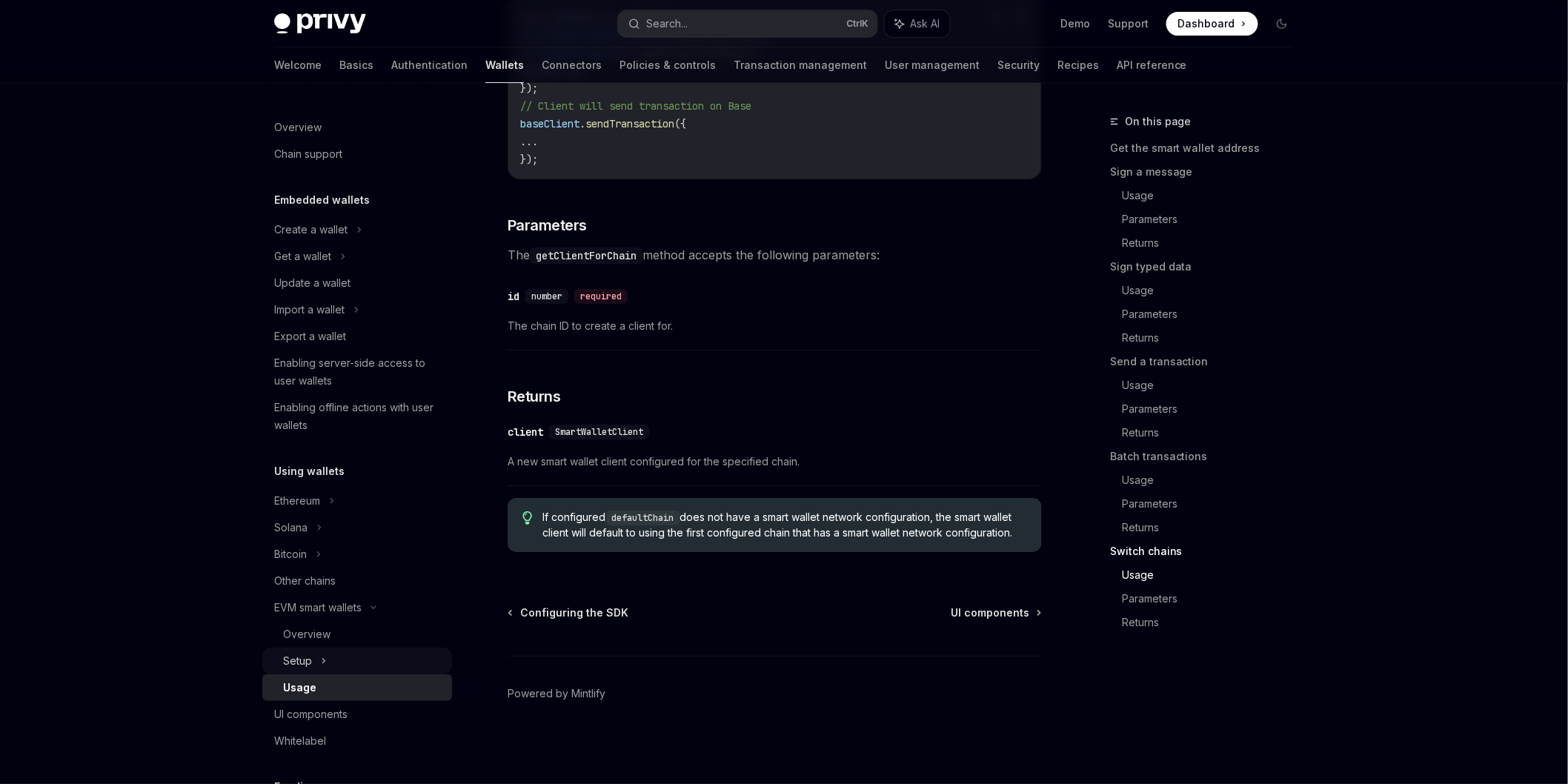
click at [341, 663] on div "Setup" at bounding box center [356, 661] width 189 height 27
type textarea "*"
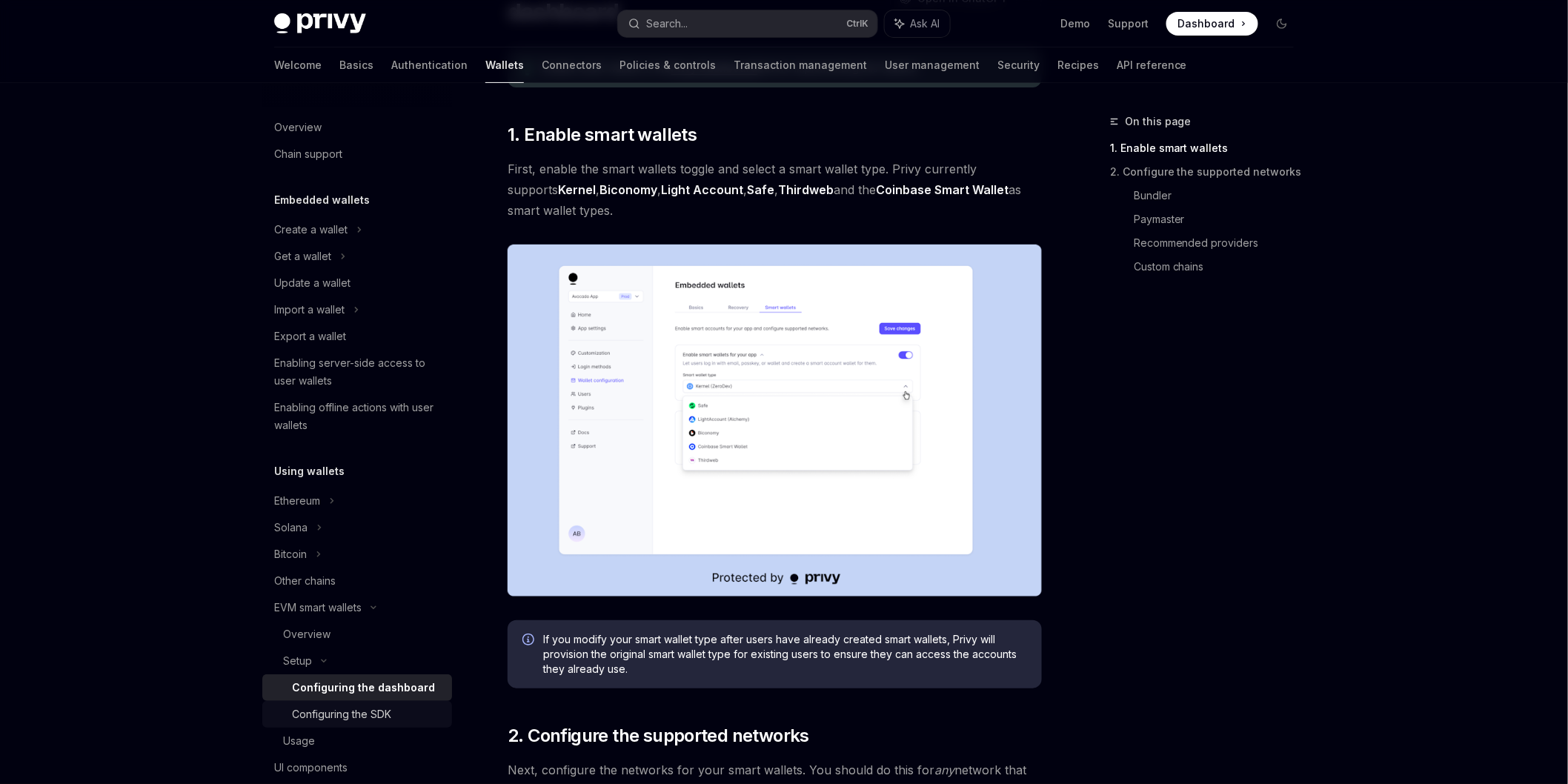
scroll to position [165, 0]
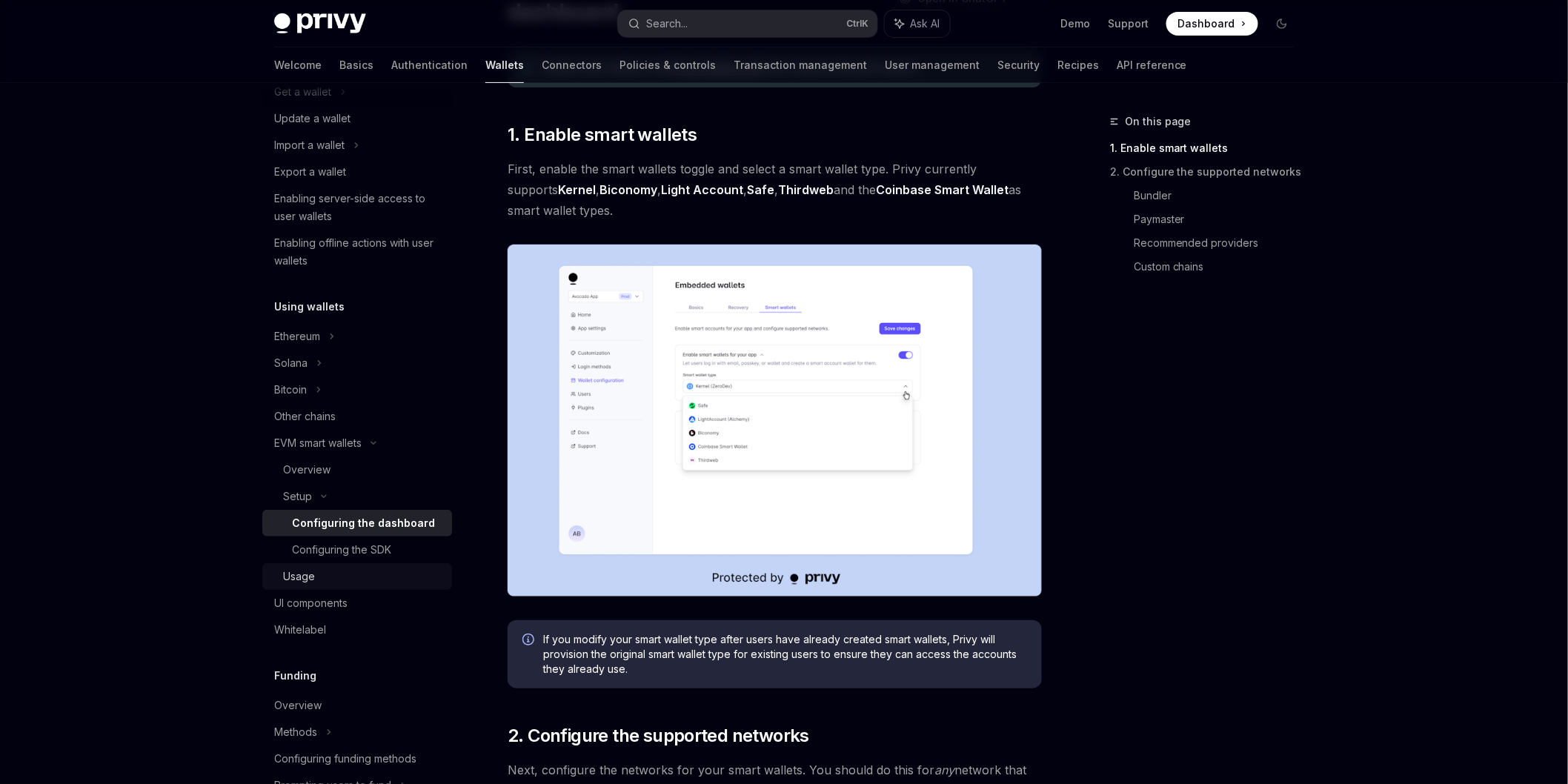
click at [368, 571] on div "Usage" at bounding box center [363, 577] width 160 height 18
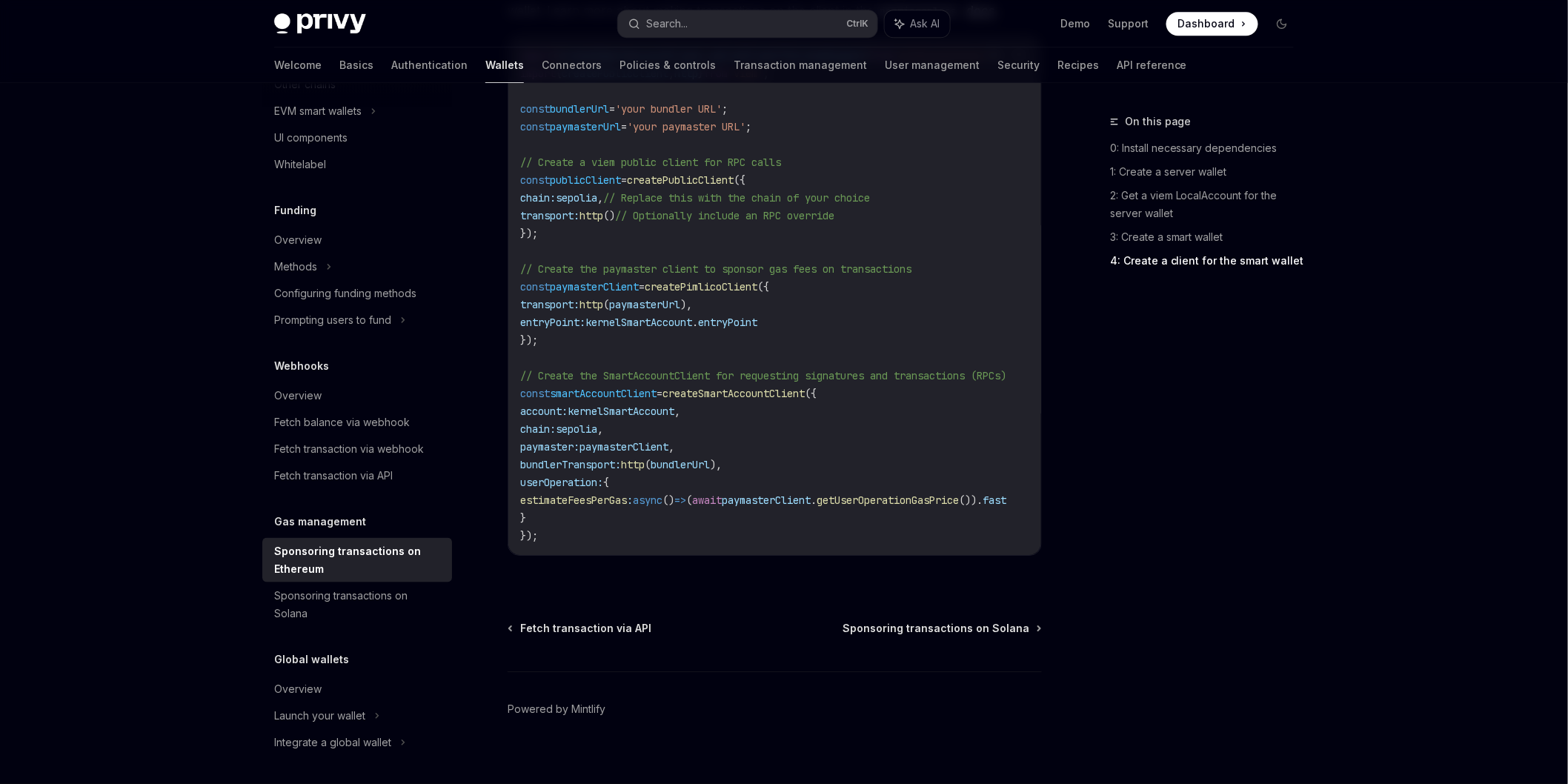
scroll to position [1478, 0]
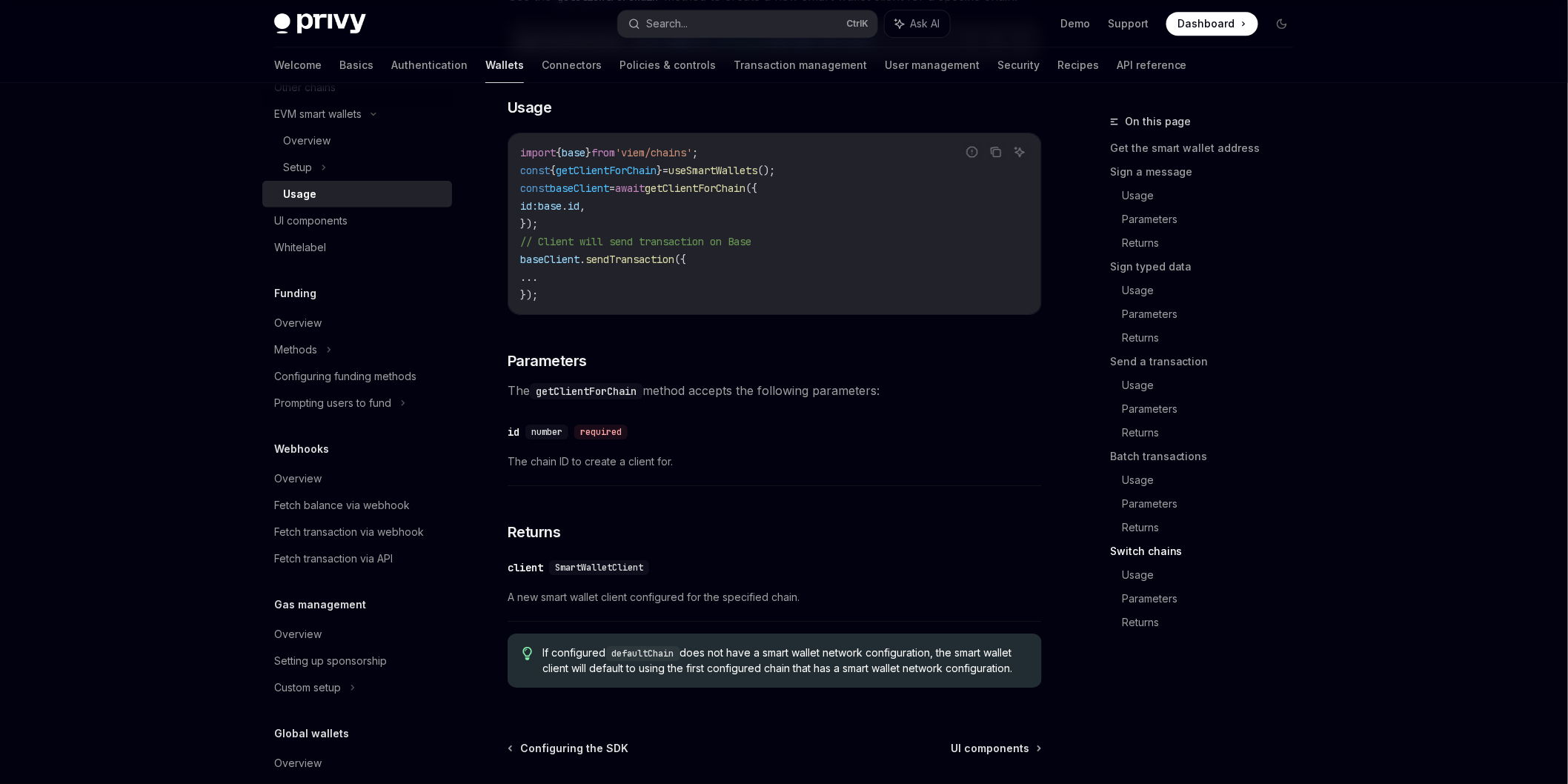
scroll to position [568, 0]
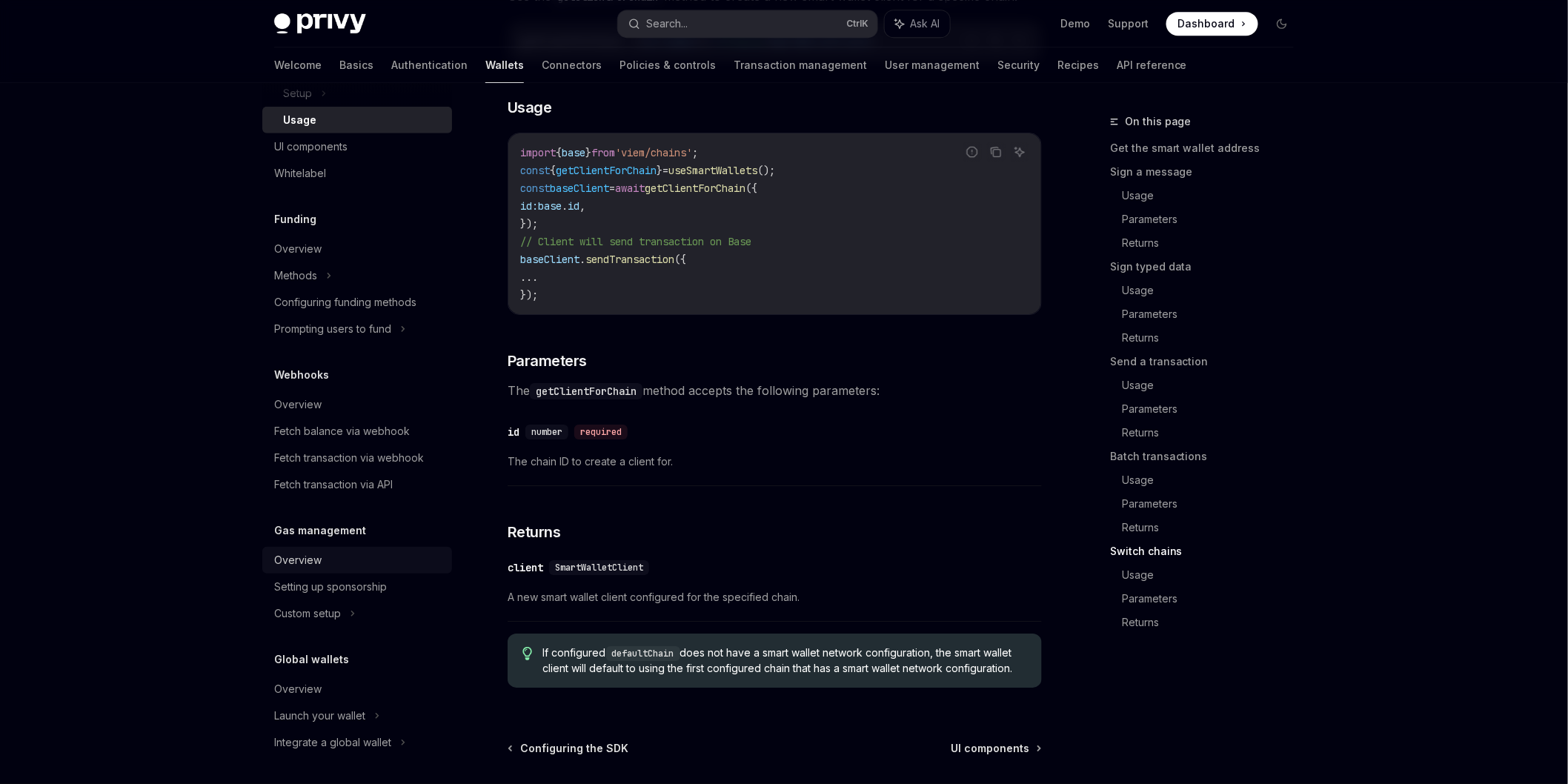
click at [386, 559] on div "Overview" at bounding box center [359, 560] width 169 height 18
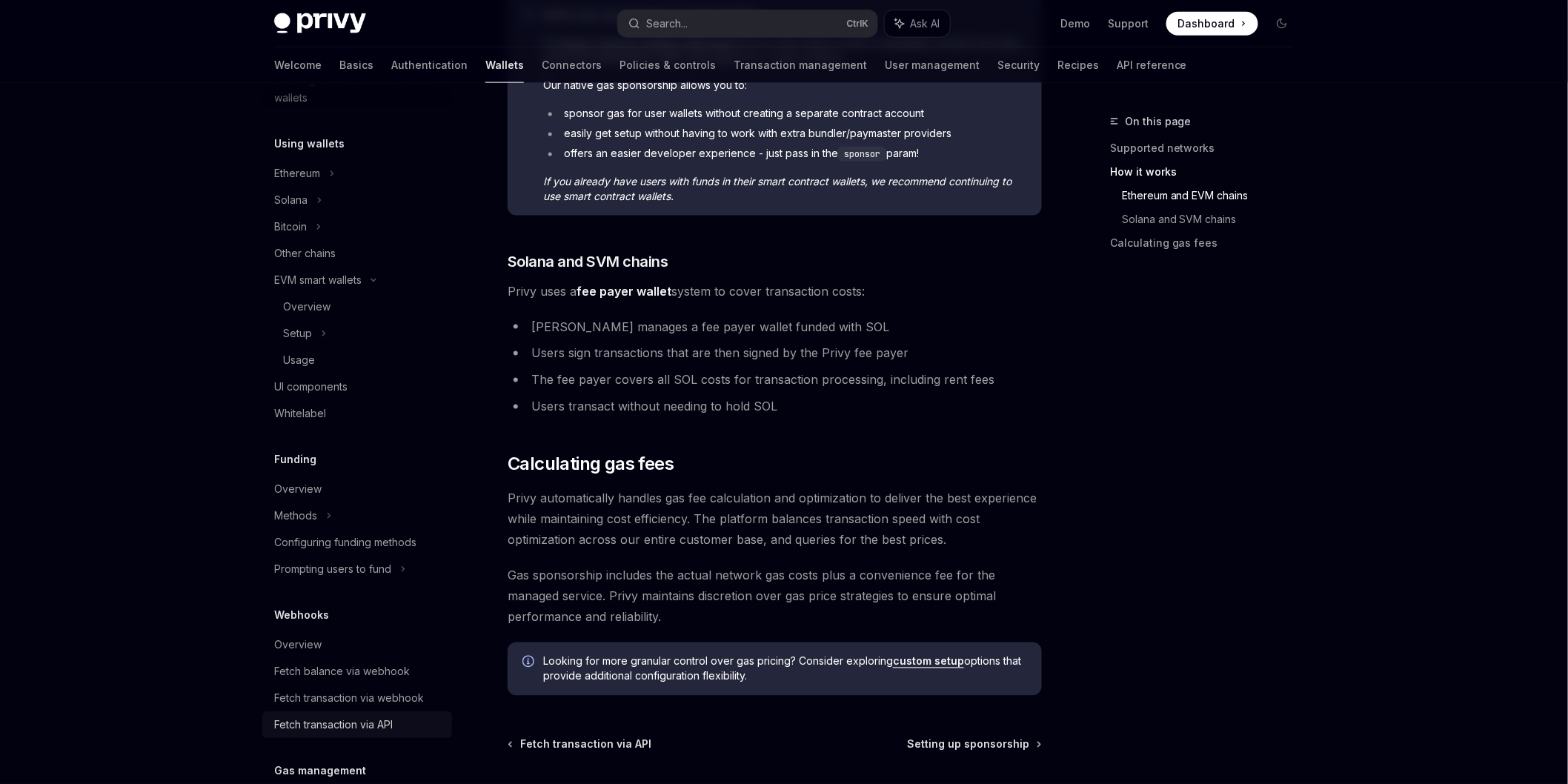
scroll to position [321, 0]
click at [396, 341] on div "Setup" at bounding box center [356, 340] width 189 height 27
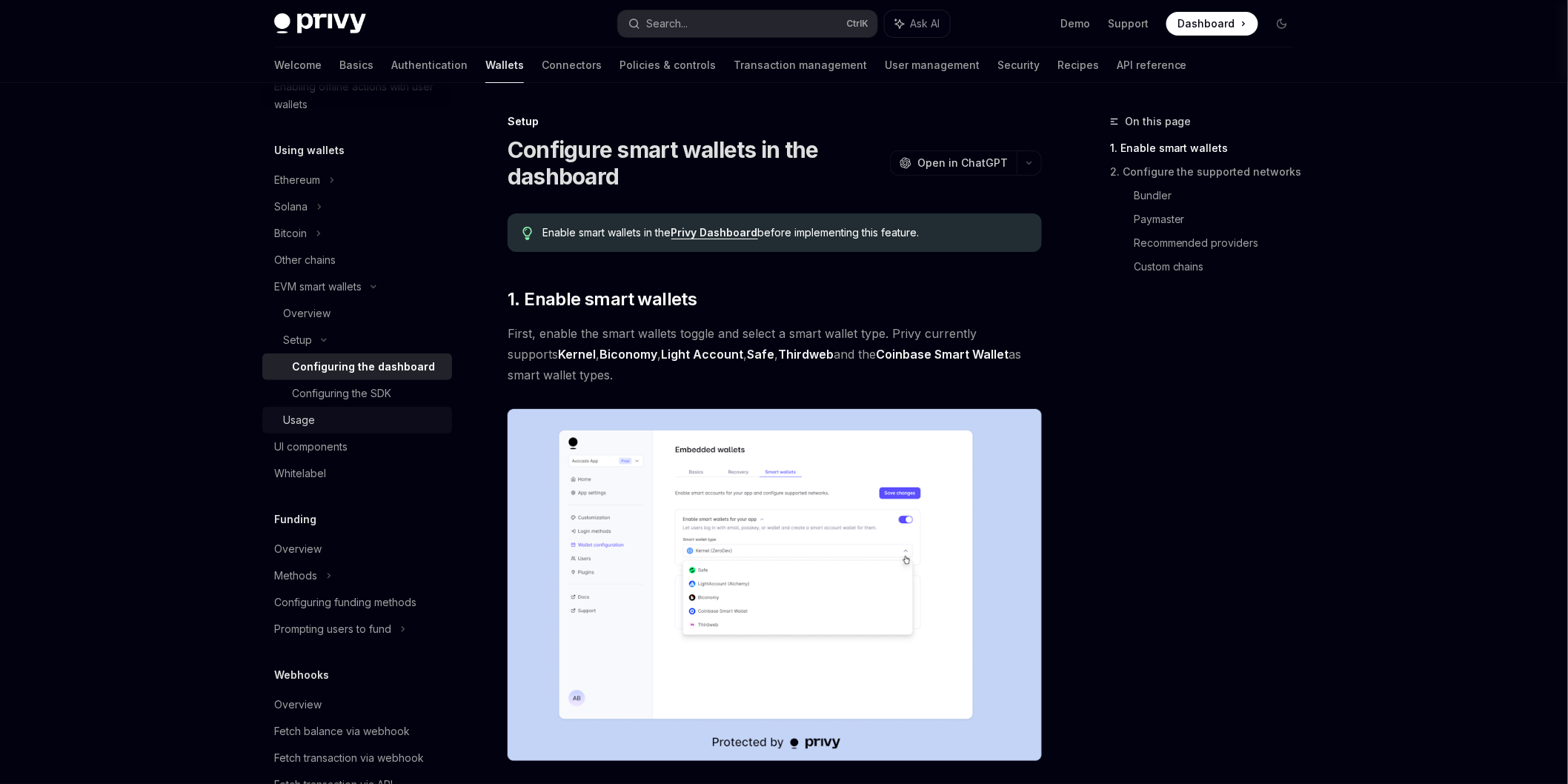
click at [369, 407] on link "Usage" at bounding box center [356, 420] width 189 height 27
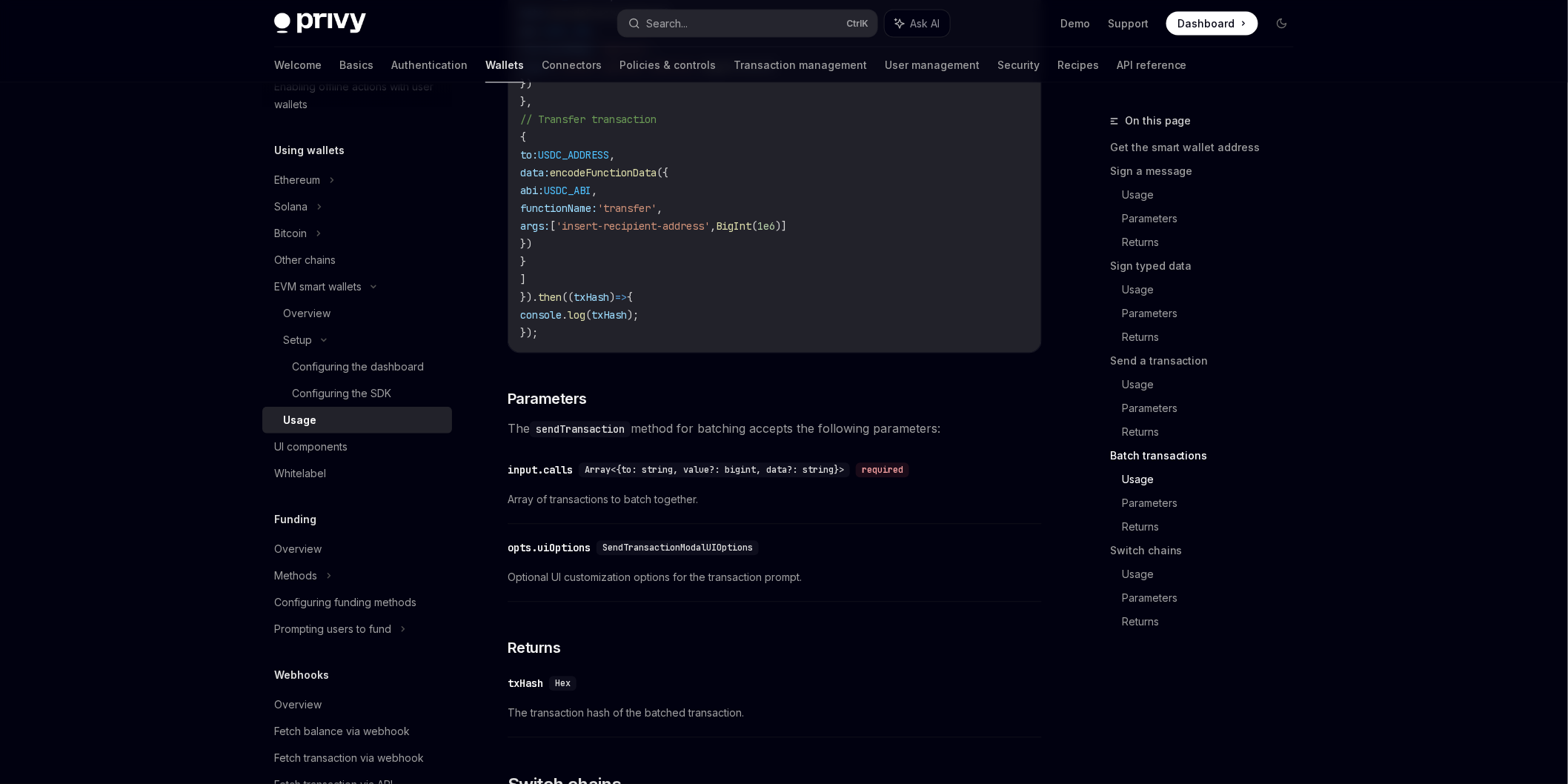
scroll to position [3129, 0]
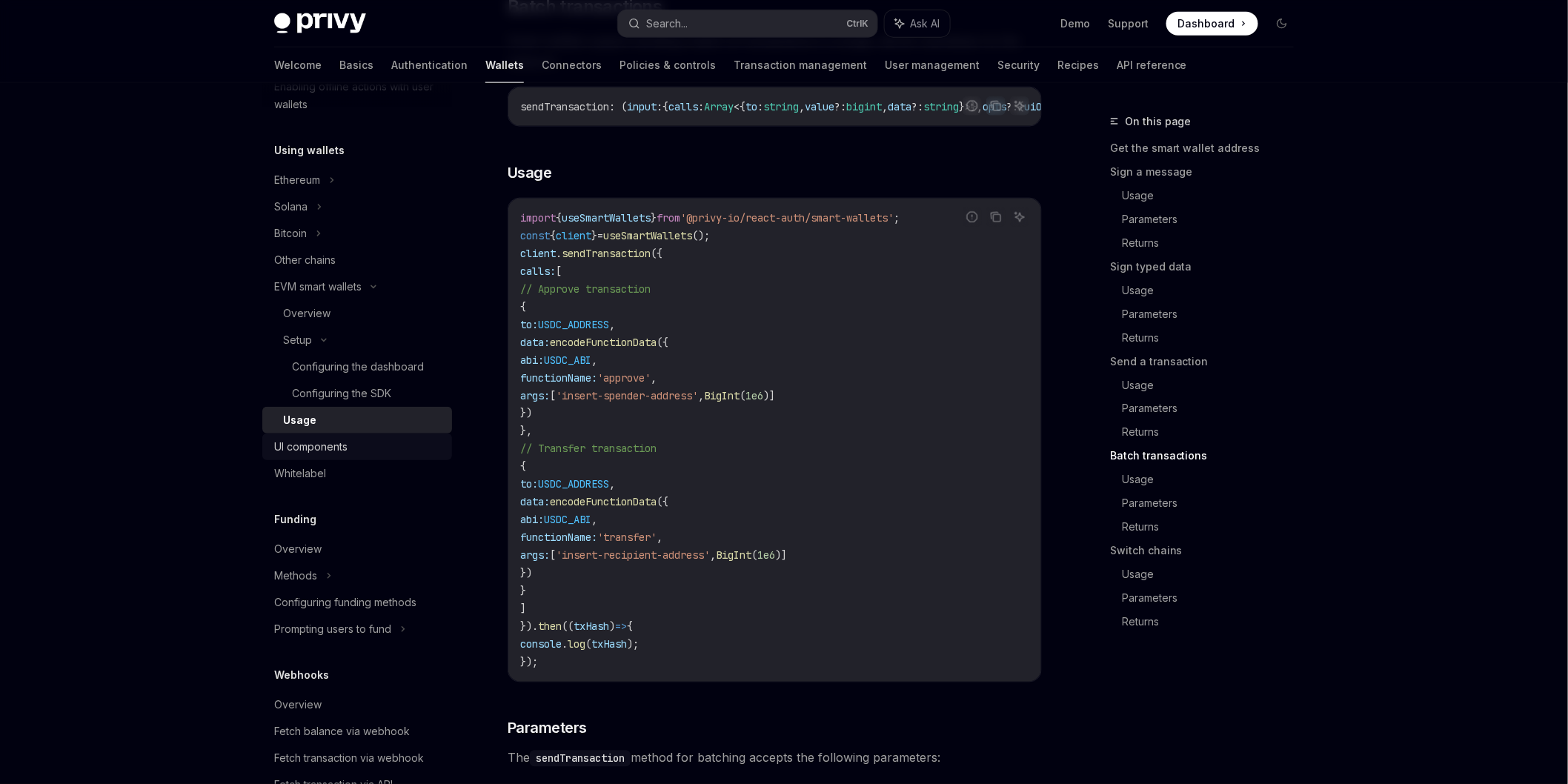
click at [361, 447] on div "UI components" at bounding box center [359, 447] width 169 height 18
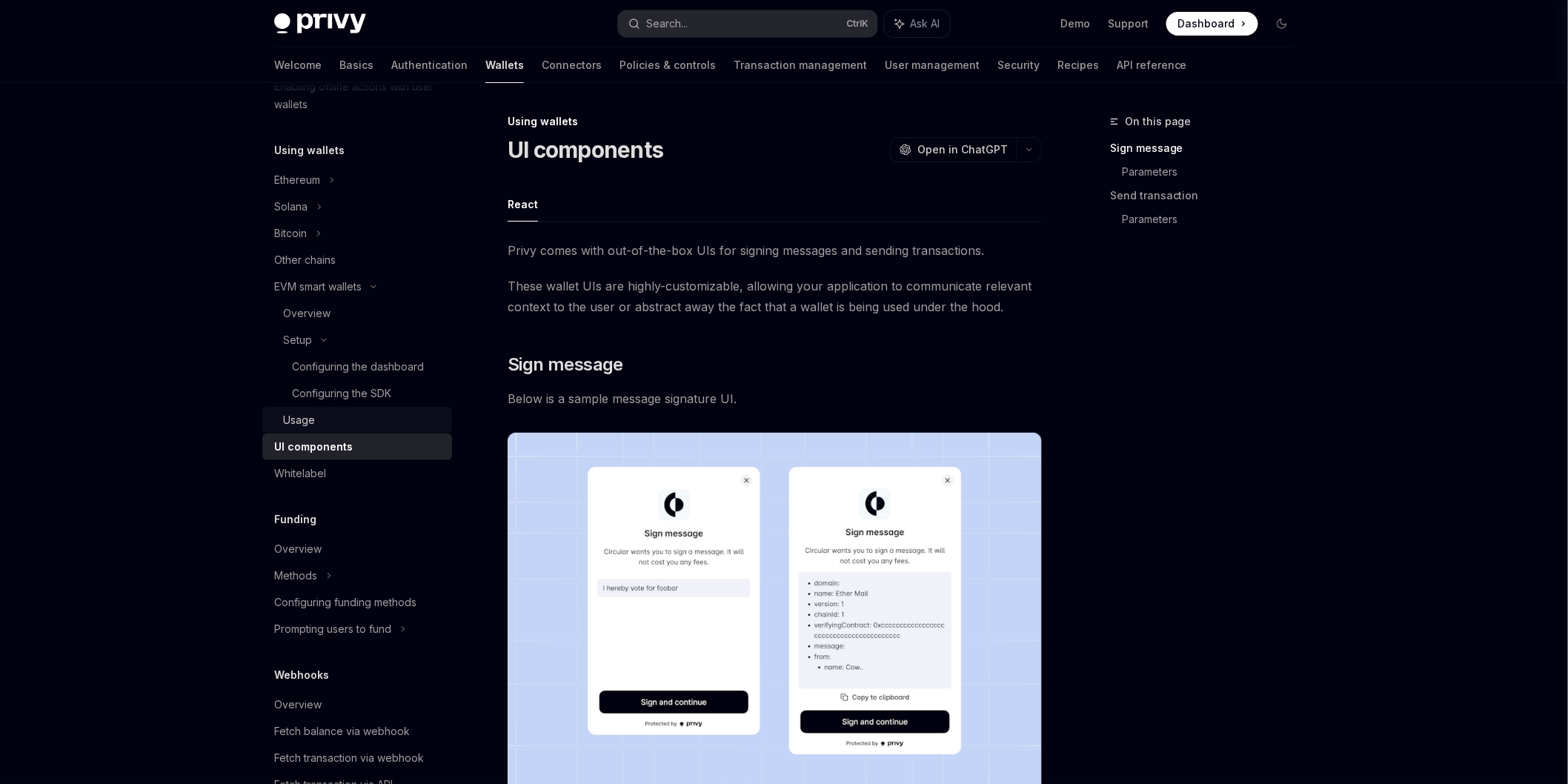
click at [359, 422] on div "Usage" at bounding box center [363, 420] width 160 height 18
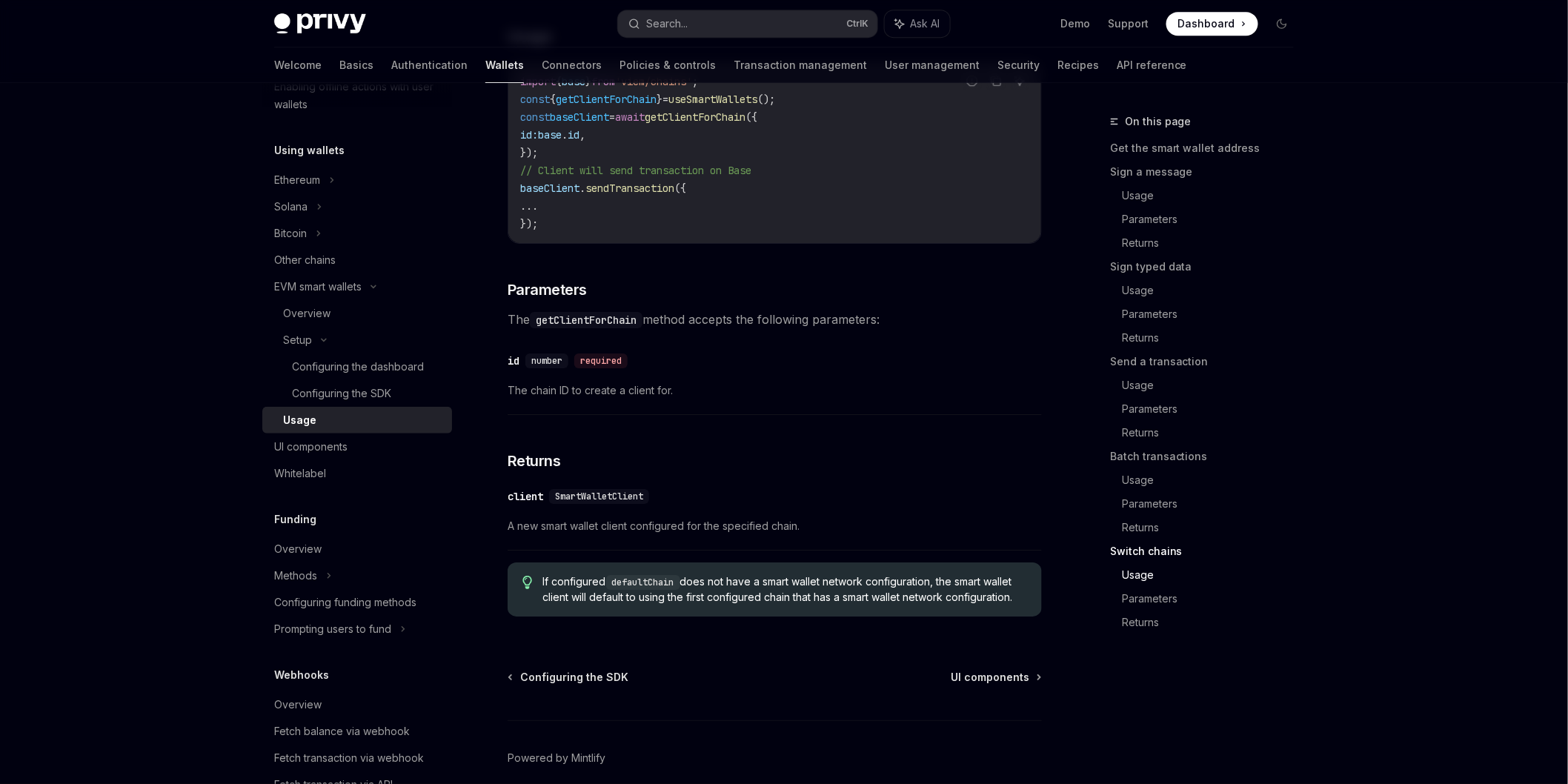
scroll to position [4457, 0]
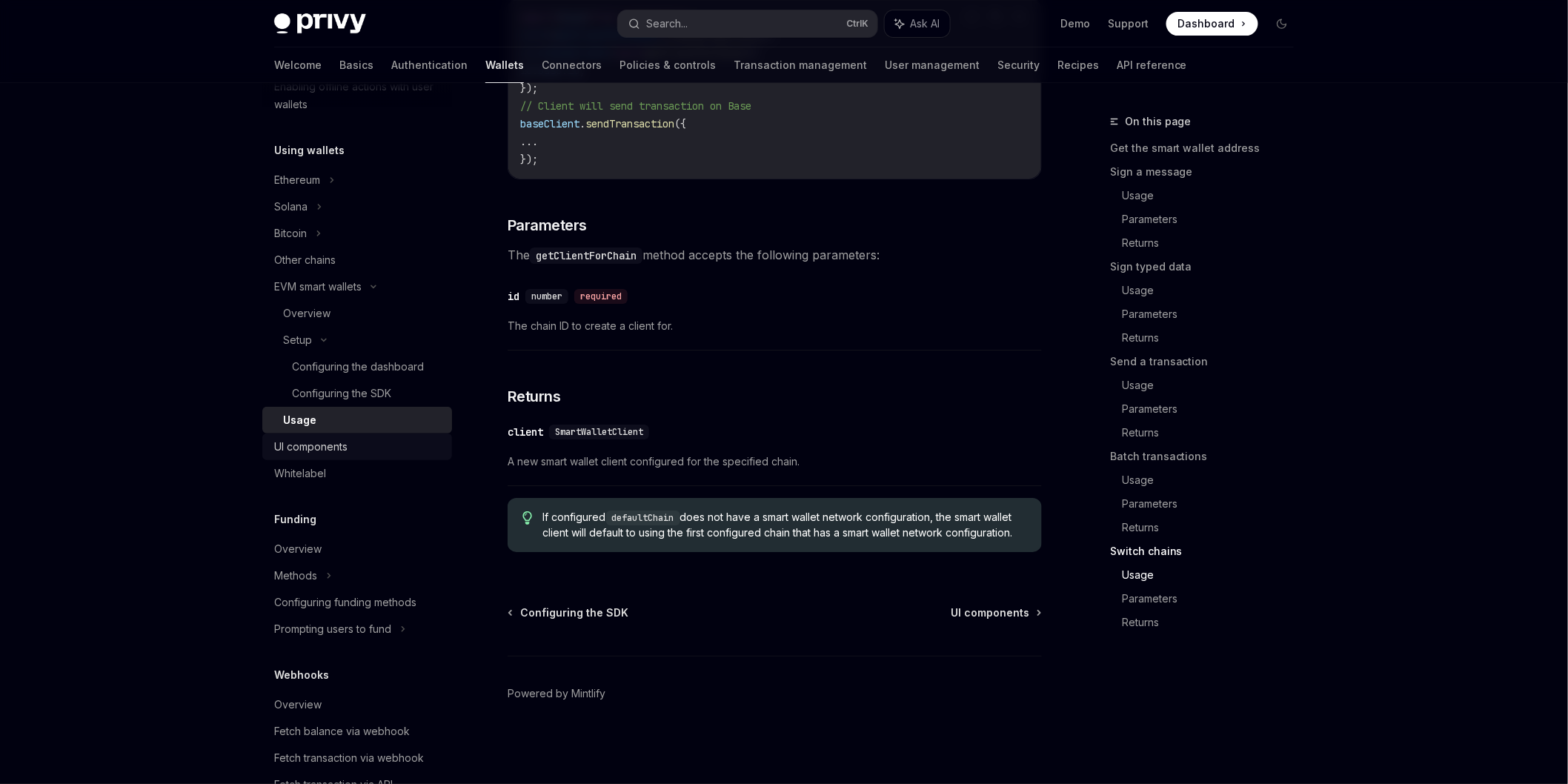
click at [349, 440] on div "UI components" at bounding box center [359, 447] width 169 height 18
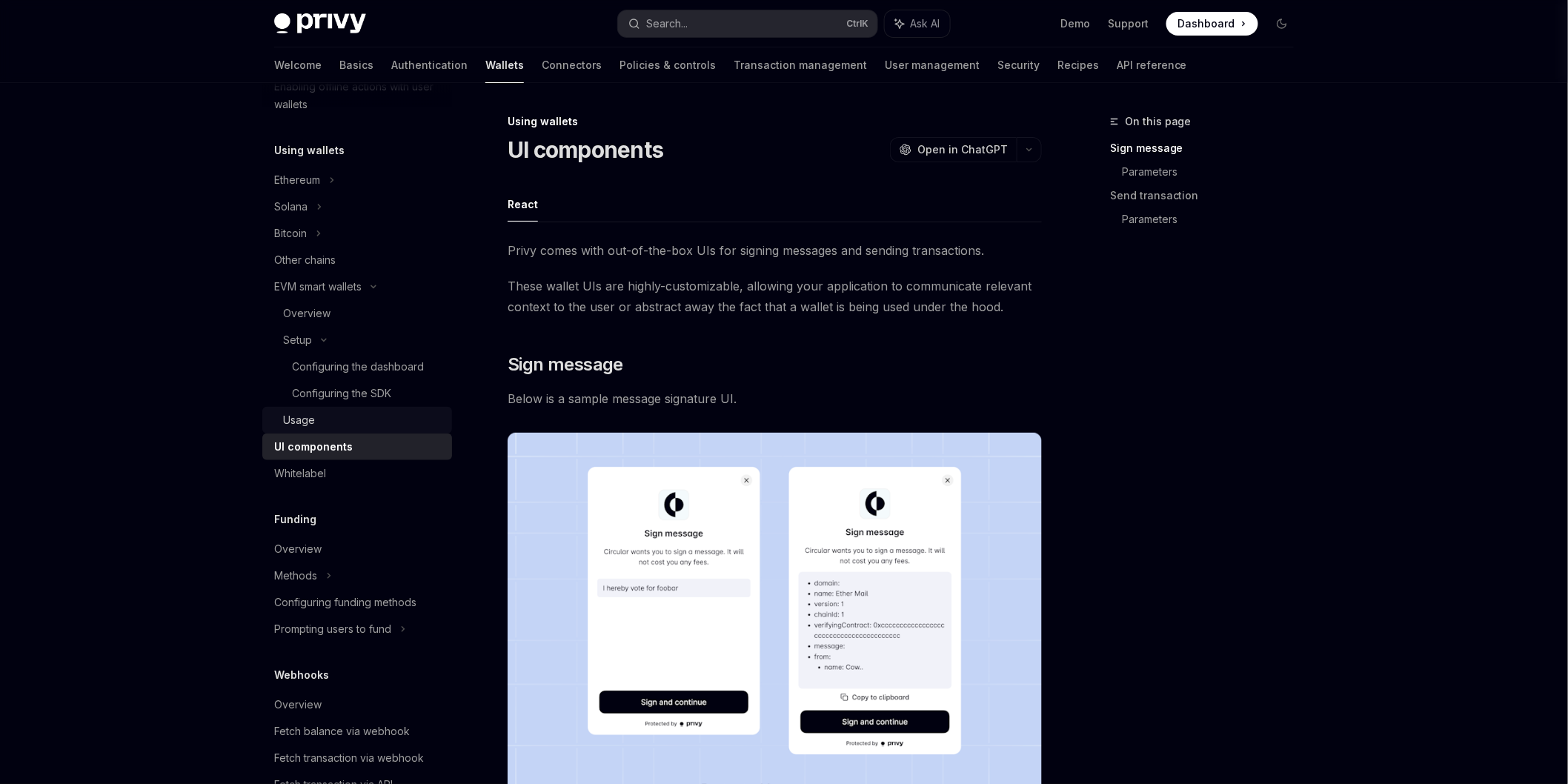
click at [335, 416] on div "Usage" at bounding box center [363, 420] width 160 height 18
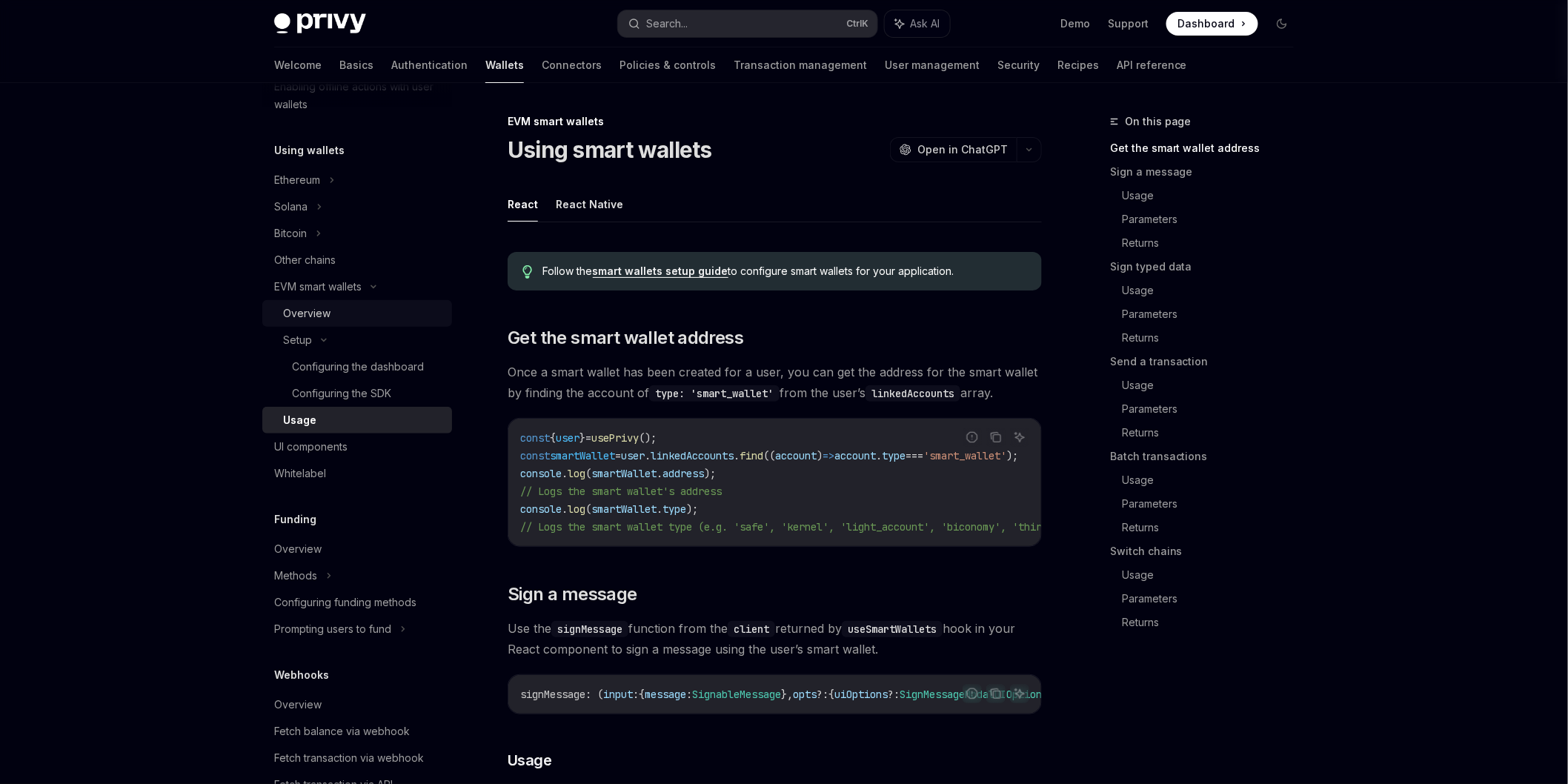
click at [408, 307] on div "Overview" at bounding box center [363, 314] width 160 height 18
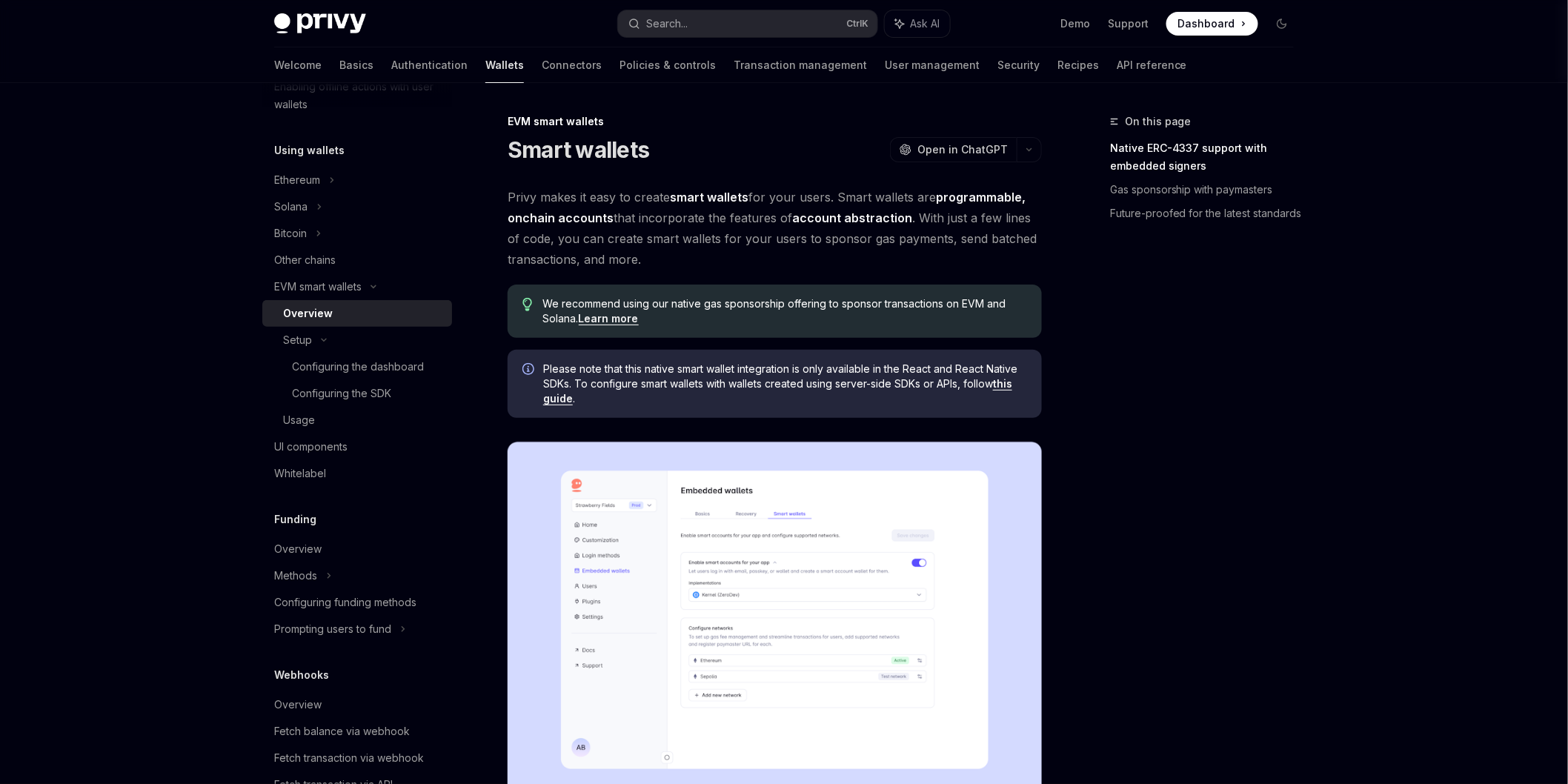
click at [1009, 387] on link "this guide" at bounding box center [777, 392] width 470 height 28
type textarea "*"
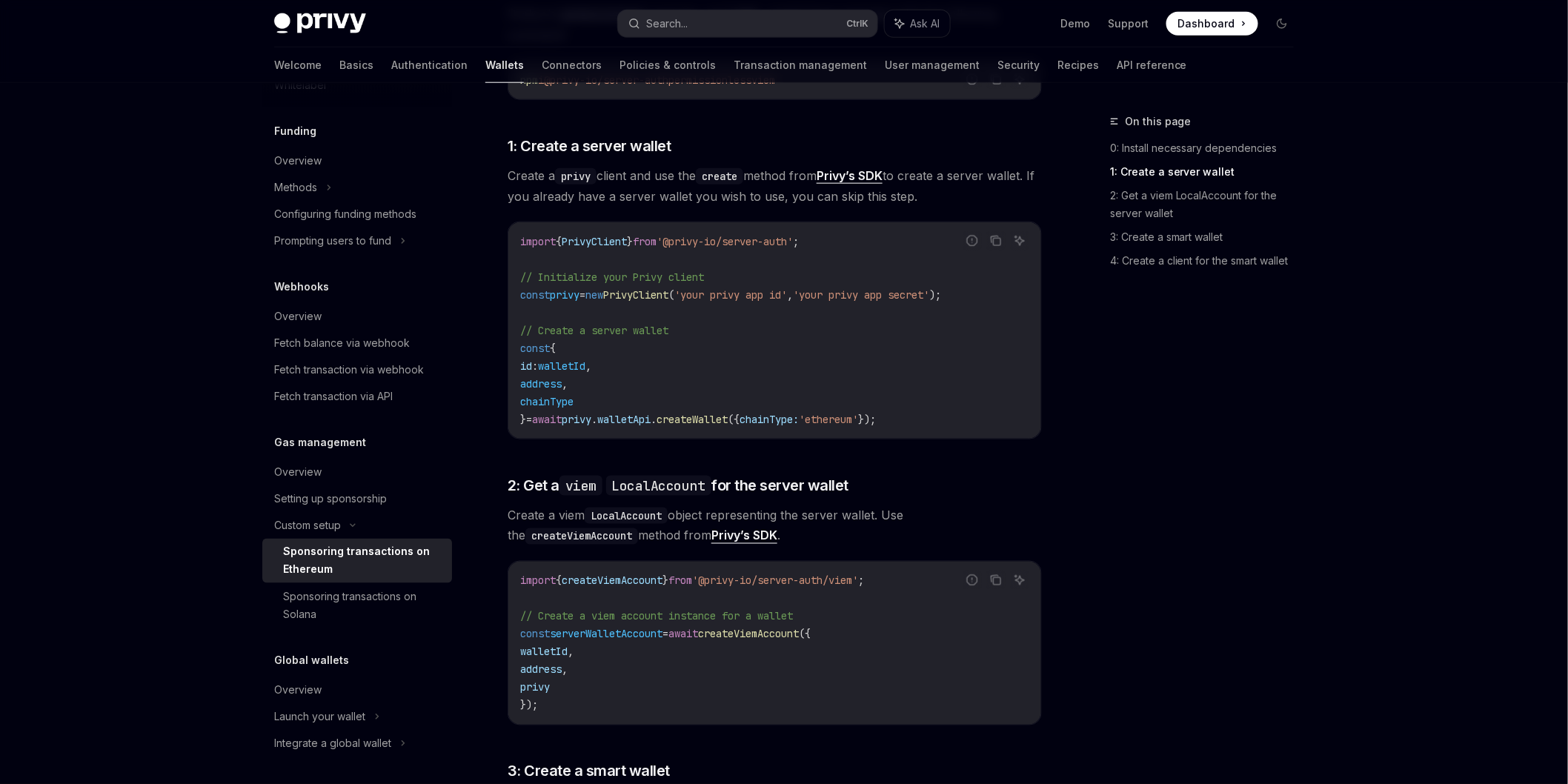
scroll to position [658, 0]
click at [1242, 505] on div "On this page 0: Install necessary dependencies 1: Create a server wallet 2: Get…" at bounding box center [1193, 448] width 225 height 672
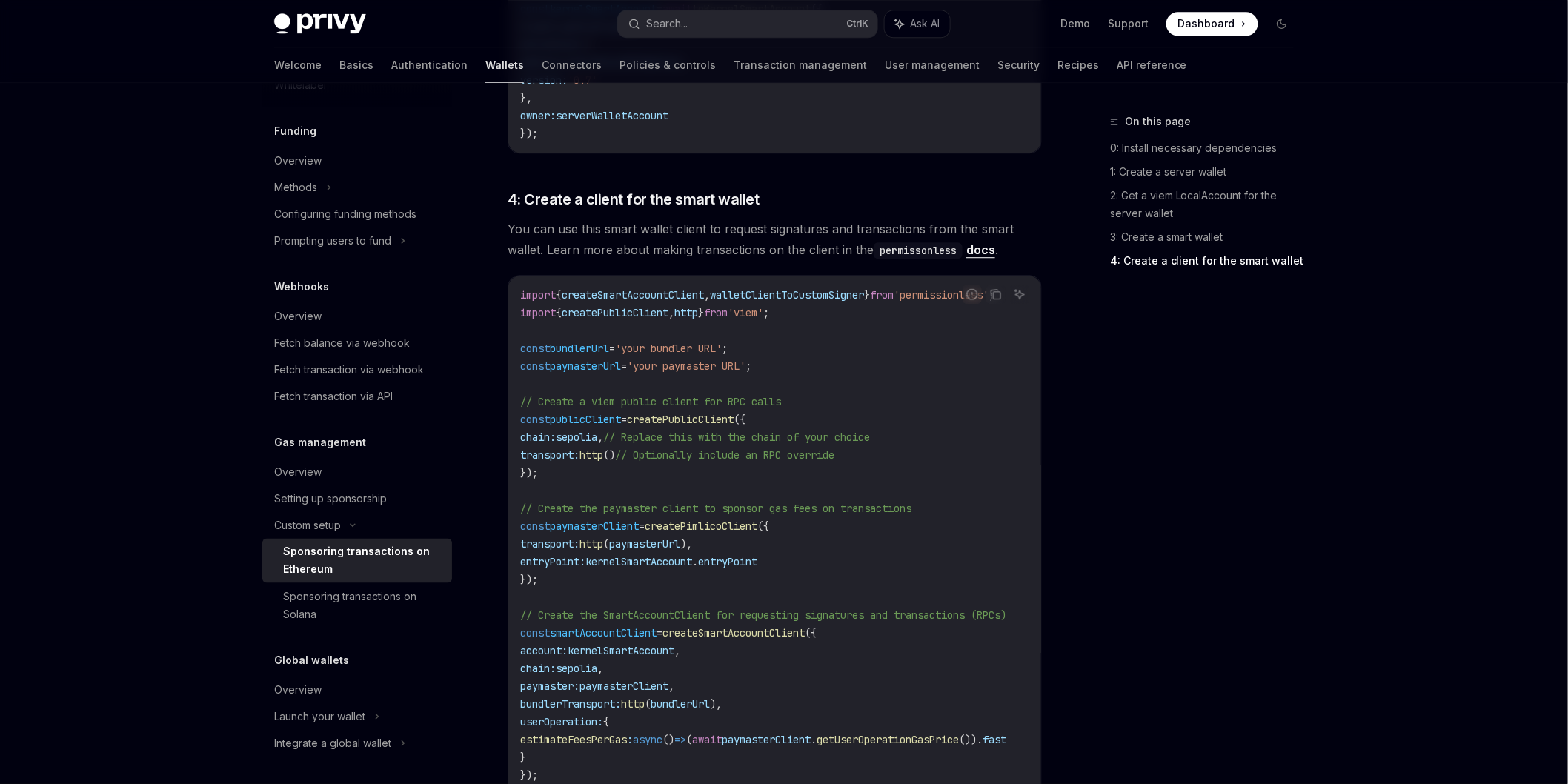
scroll to position [1560, 0]
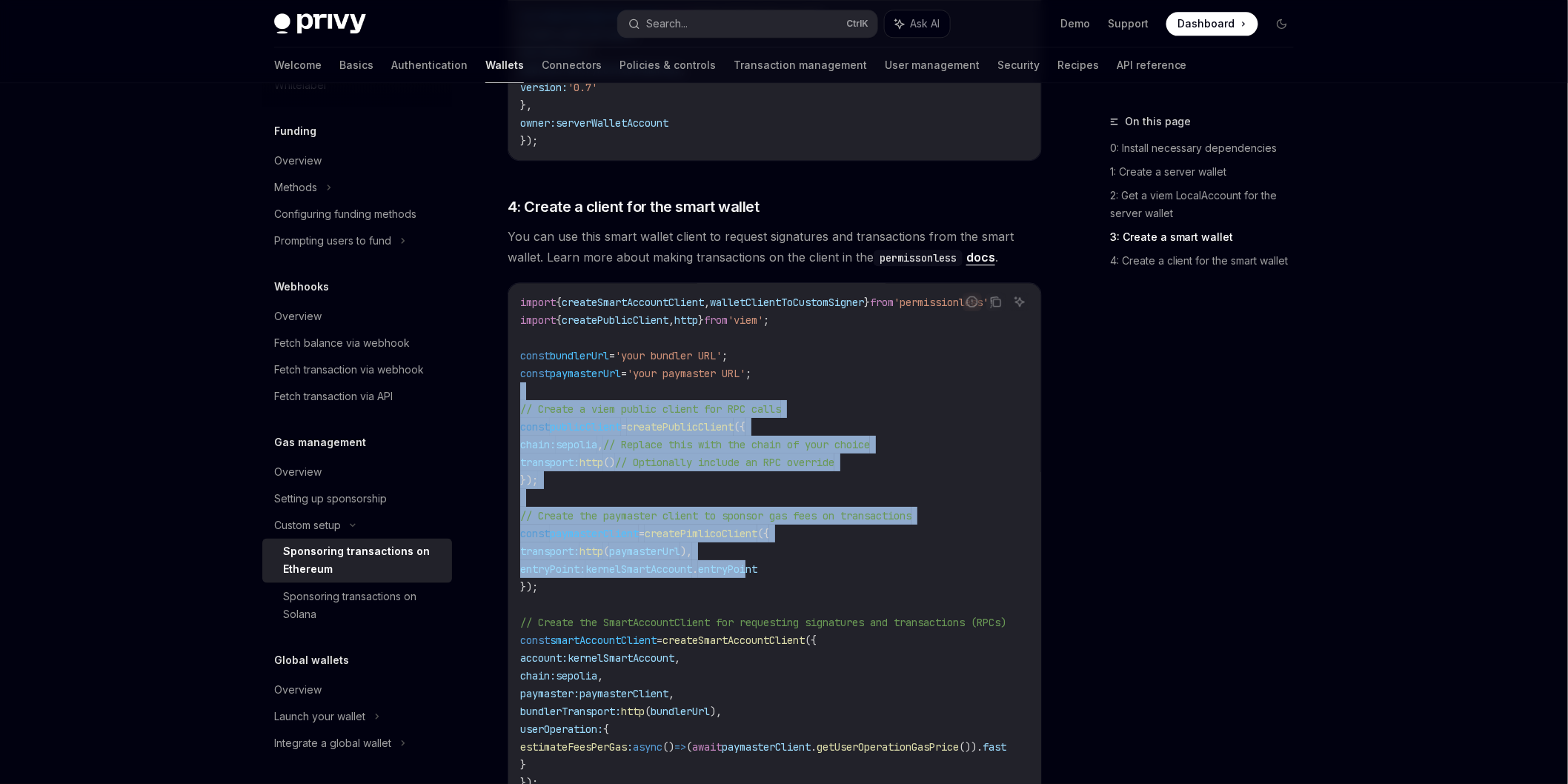
drag, startPoint x: 738, startPoint y: 430, endPoint x: 775, endPoint y: 582, distance: 156.4
click at [775, 575] on code "import { createSmartAccountClient , walletClientToCustomSigner } from 'permissi…" at bounding box center [781, 542] width 522 height 498
click at [775, 582] on code "import { createSmartAccountClient , walletClientToCustomSigner } from 'permissi…" at bounding box center [781, 542] width 522 height 498
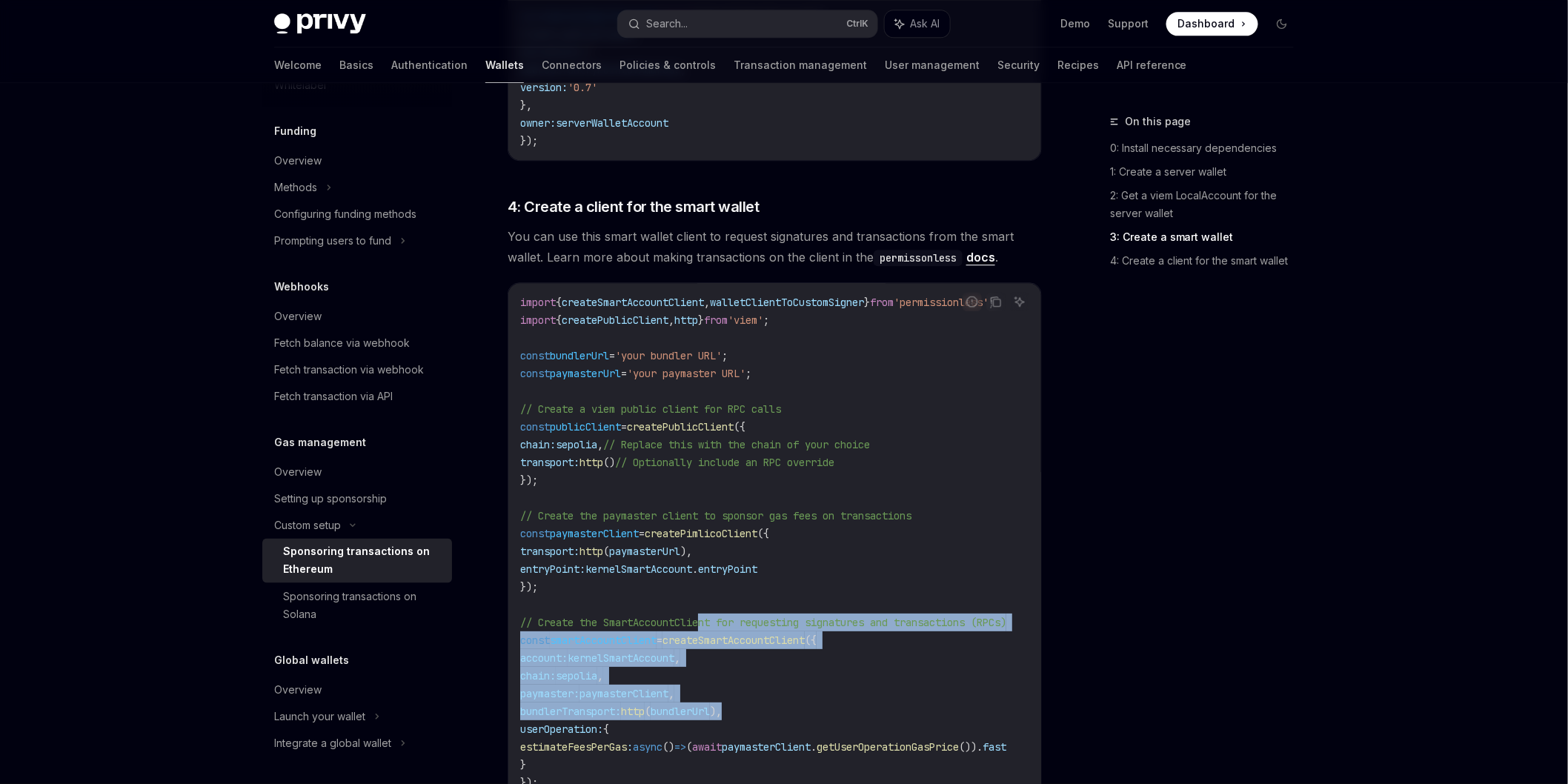
drag, startPoint x: 729, startPoint y: 623, endPoint x: 783, endPoint y: 711, distance: 103.2
click at [781, 708] on code "import { createSmartAccountClient , walletClientToCustomSigner } from 'permissi…" at bounding box center [781, 542] width 522 height 498
click at [783, 715] on code "import { createSmartAccountClient , walletClientToCustomSigner } from 'permissi…" at bounding box center [781, 542] width 522 height 498
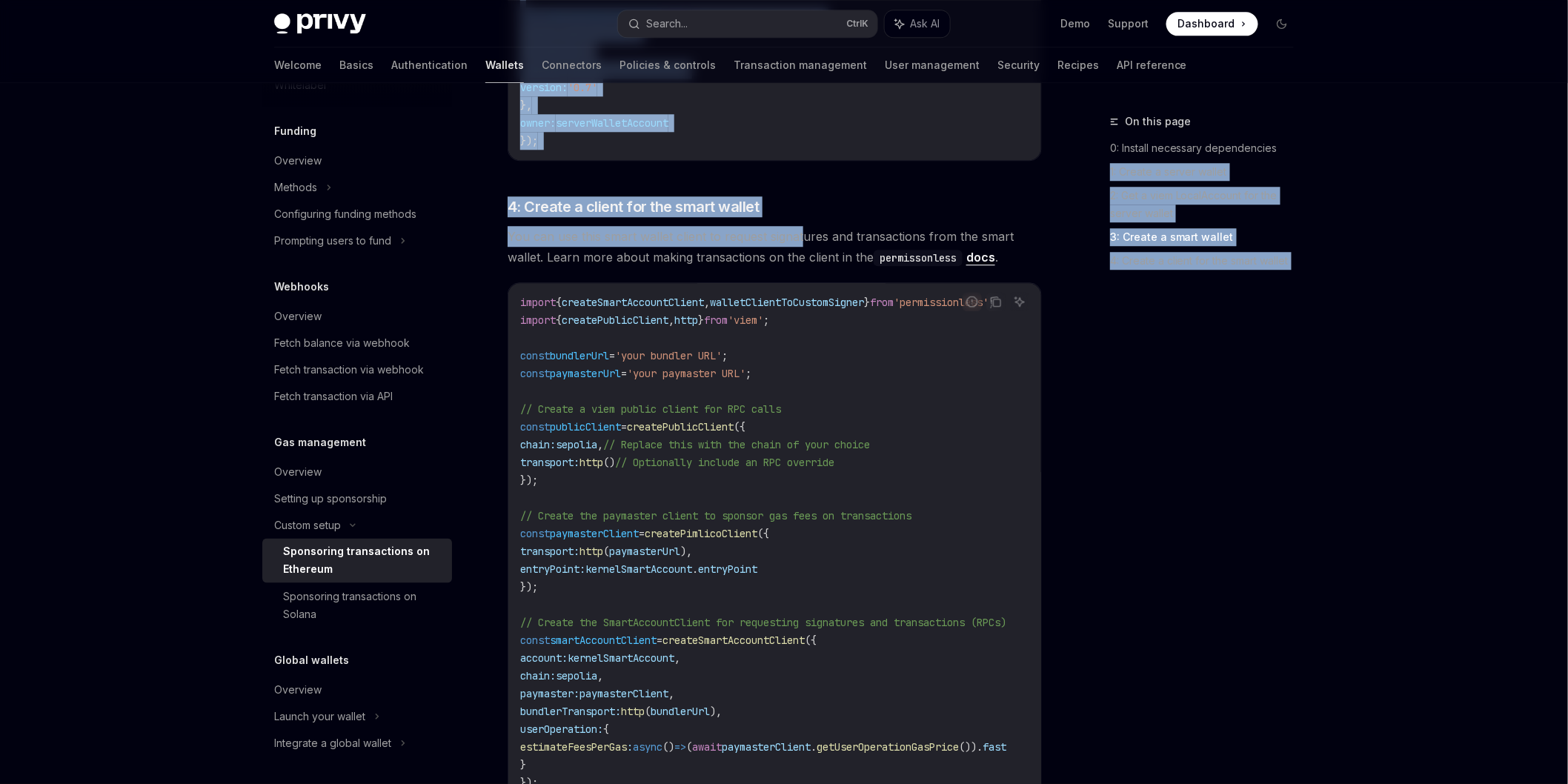
drag, startPoint x: 801, startPoint y: 217, endPoint x: 1082, endPoint y: 181, distance: 283.3
click at [1082, 181] on div "On this page 0: Install necessary dependencies 1: Create a server wallet 2: Get…" at bounding box center [1193, 198] width 225 height 172
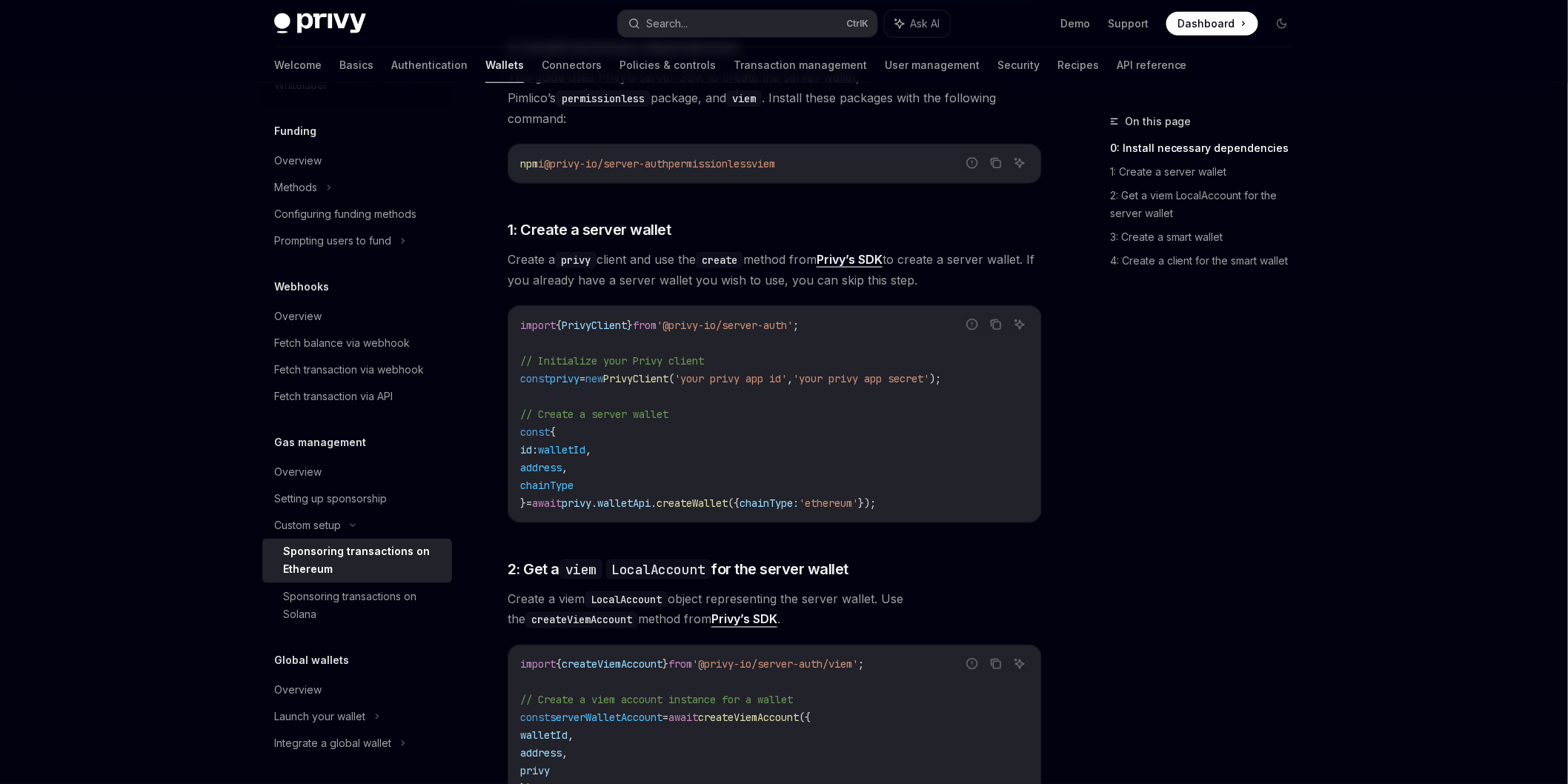
scroll to position [0, 0]
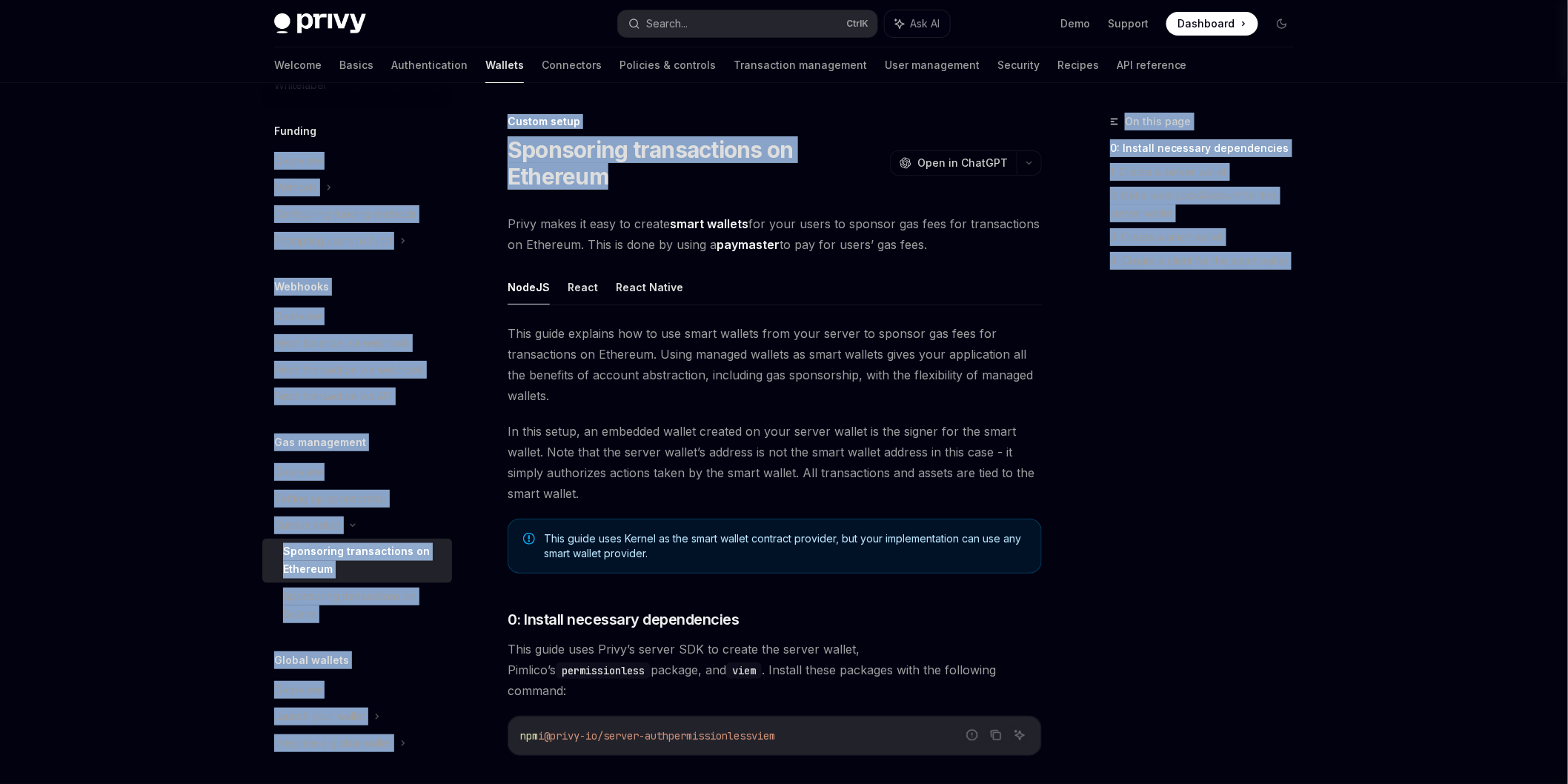
drag, startPoint x: 624, startPoint y: 185, endPoint x: 463, endPoint y: 127, distance: 171.1
click at [626, 163] on h1 "Sponsoring transactions on Ethereum" at bounding box center [696, 162] width 377 height 53
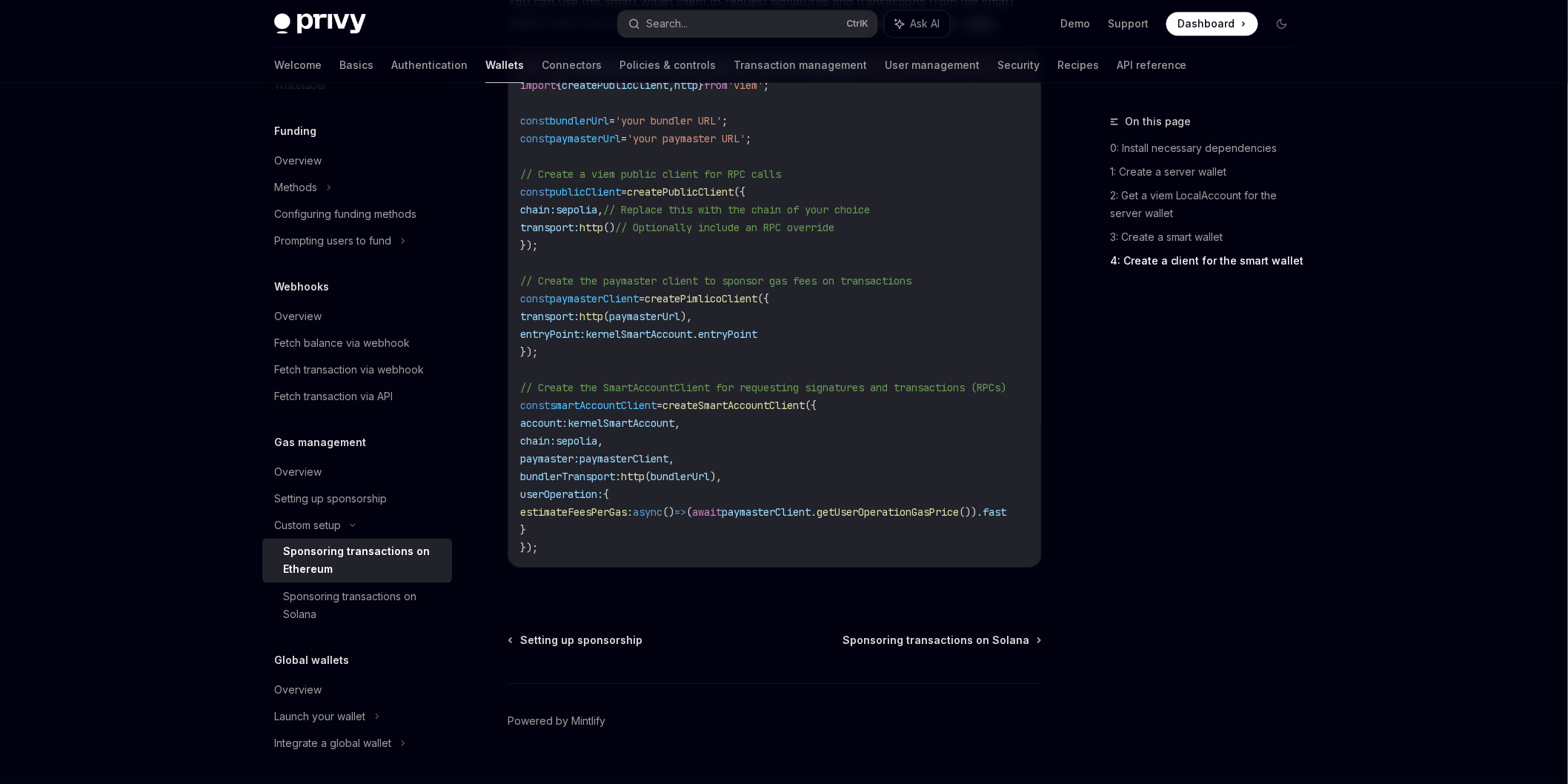
scroll to position [1807, 0]
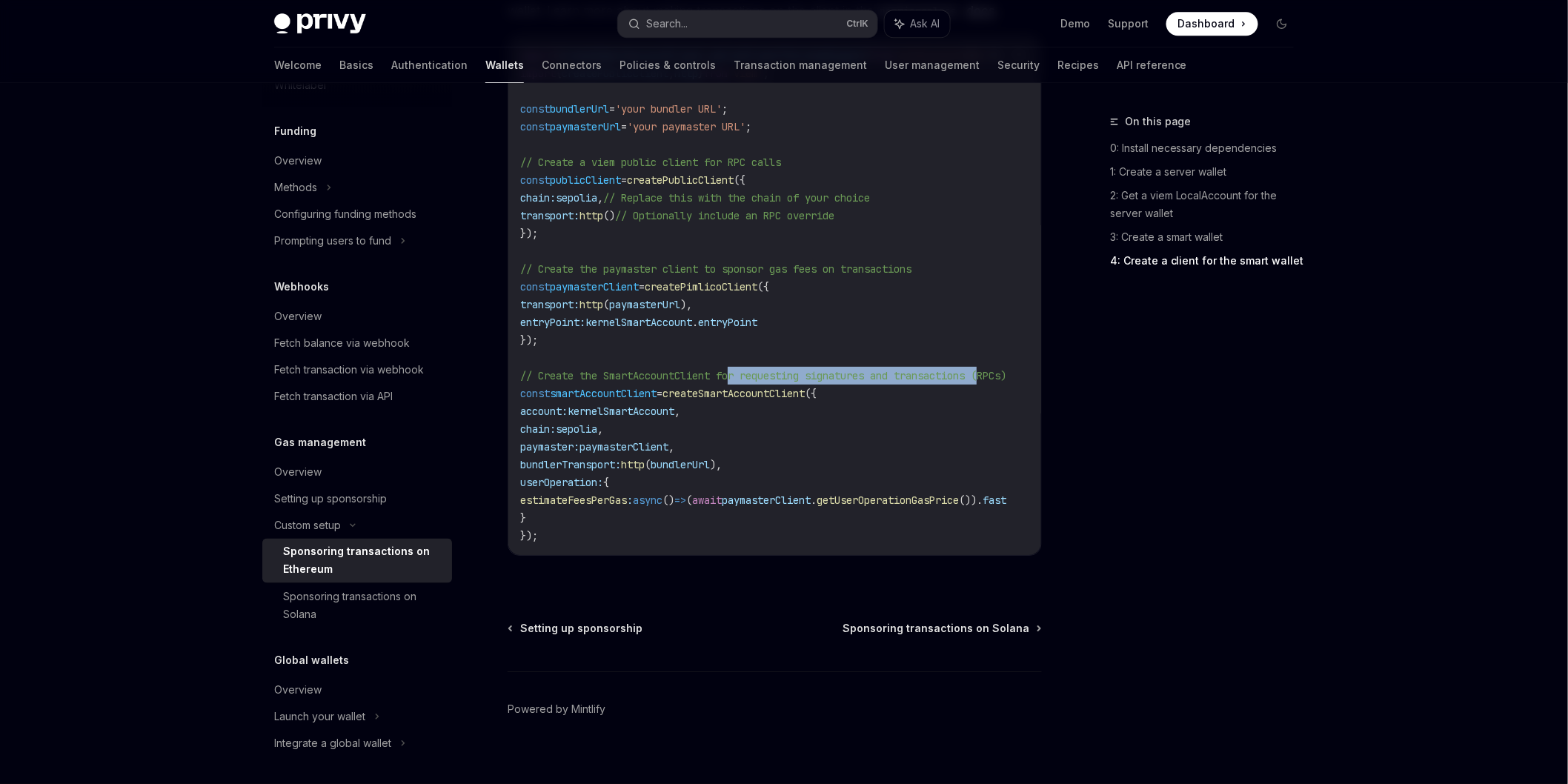
drag, startPoint x: 806, startPoint y: 359, endPoint x: 1002, endPoint y: 357, distance: 196.0
click at [1002, 369] on span "// Create the SmartAccountClient for requesting signatures and transactions (RP…" at bounding box center [763, 376] width 486 height 13
click at [995, 369] on span "// Create the SmartAccountClient for requesting signatures and transactions (RP…" at bounding box center [763, 376] width 486 height 13
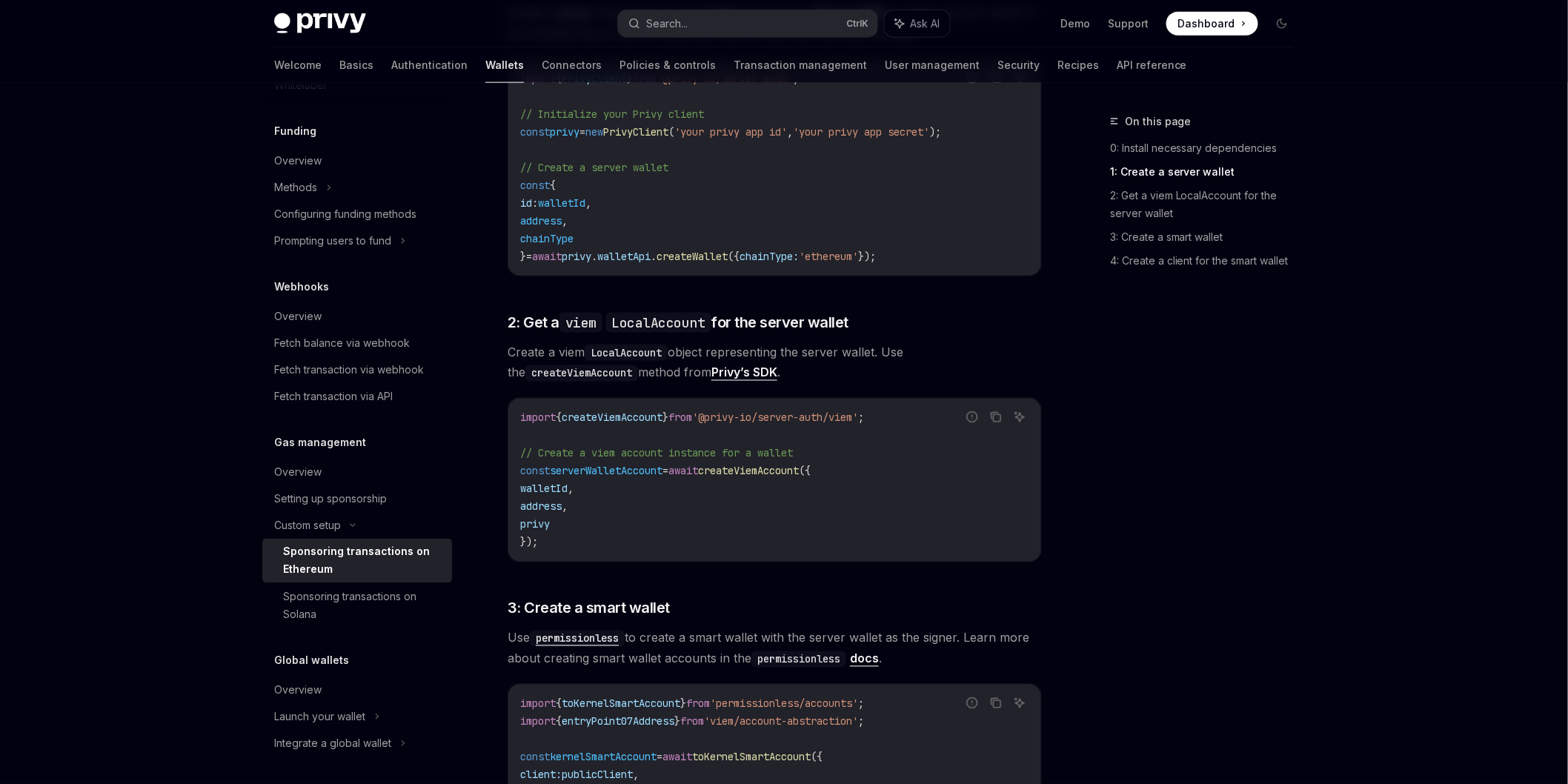
scroll to position [78, 0]
